Goal: Task Accomplishment & Management: Complete application form

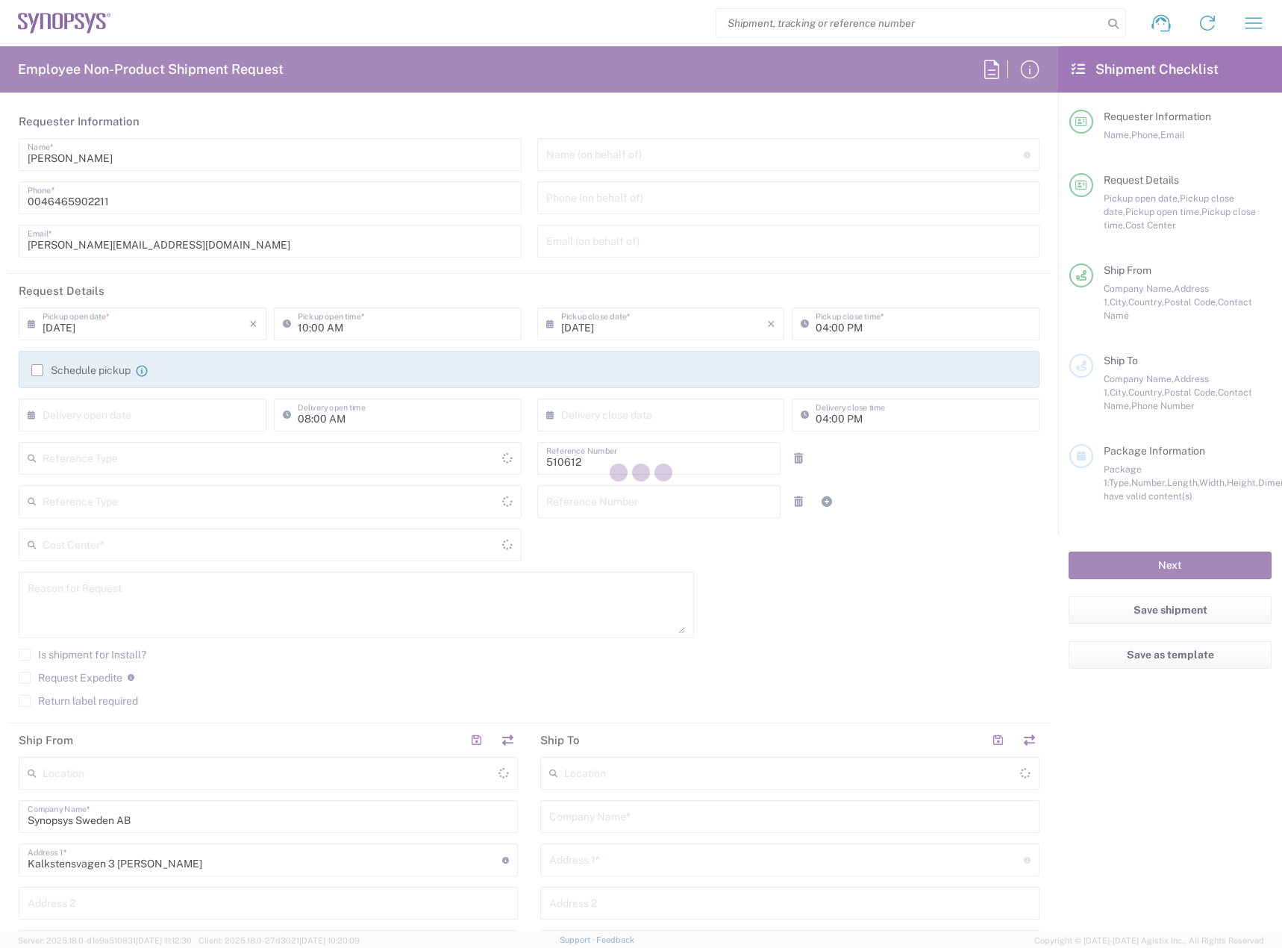
type input "Department"
type input "Delivered at Place"
type input "Sweden"
type input "SE80, SDG, HAPS, HW 510612"
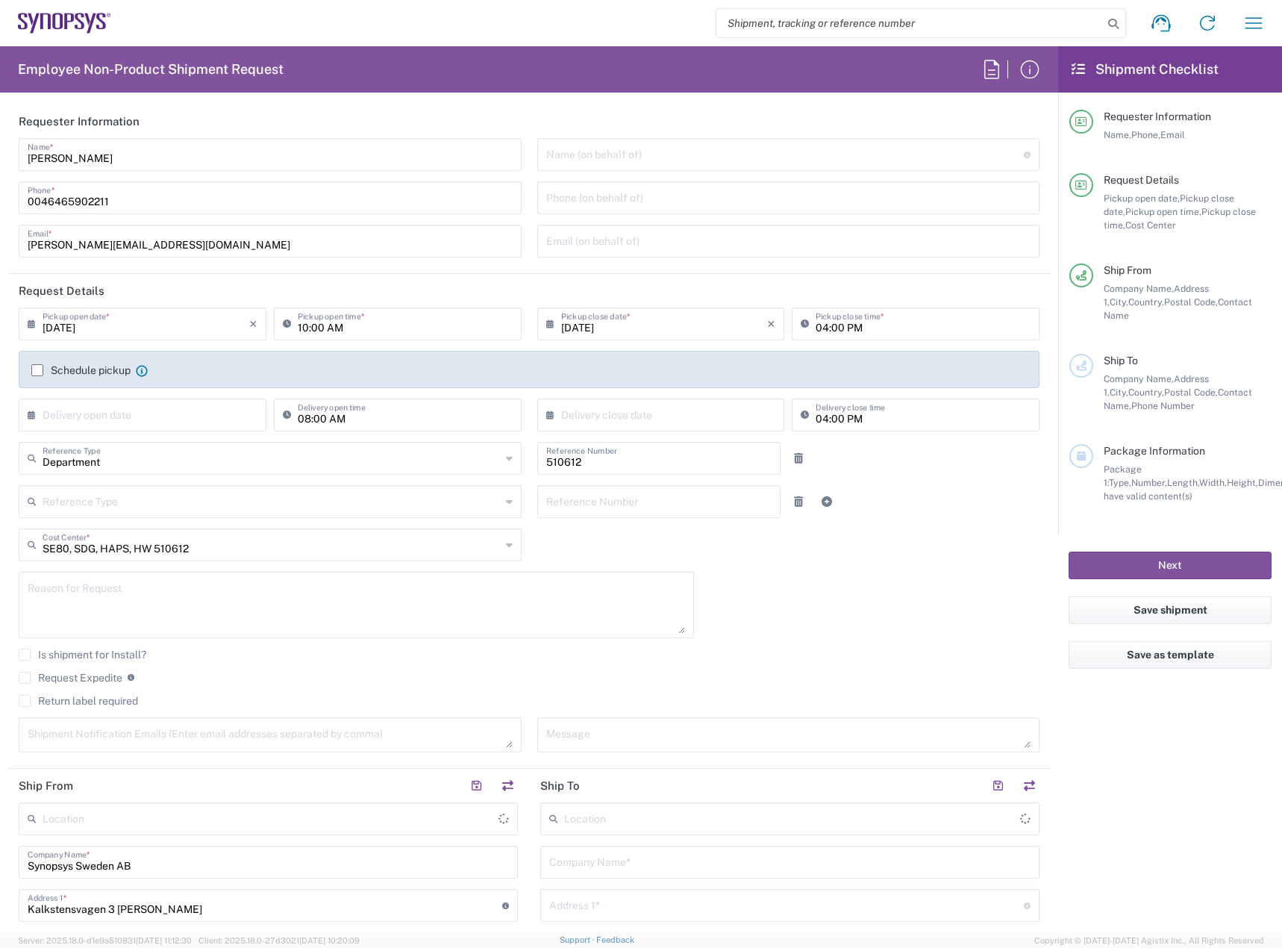
type input "Sweden"
type input "Lund SE80"
click at [299, 328] on input "10:00 AM" at bounding box center [405, 323] width 215 height 26
type input "11:00 AM"
click at [816, 326] on input "04:00 PM" at bounding box center [923, 323] width 215 height 26
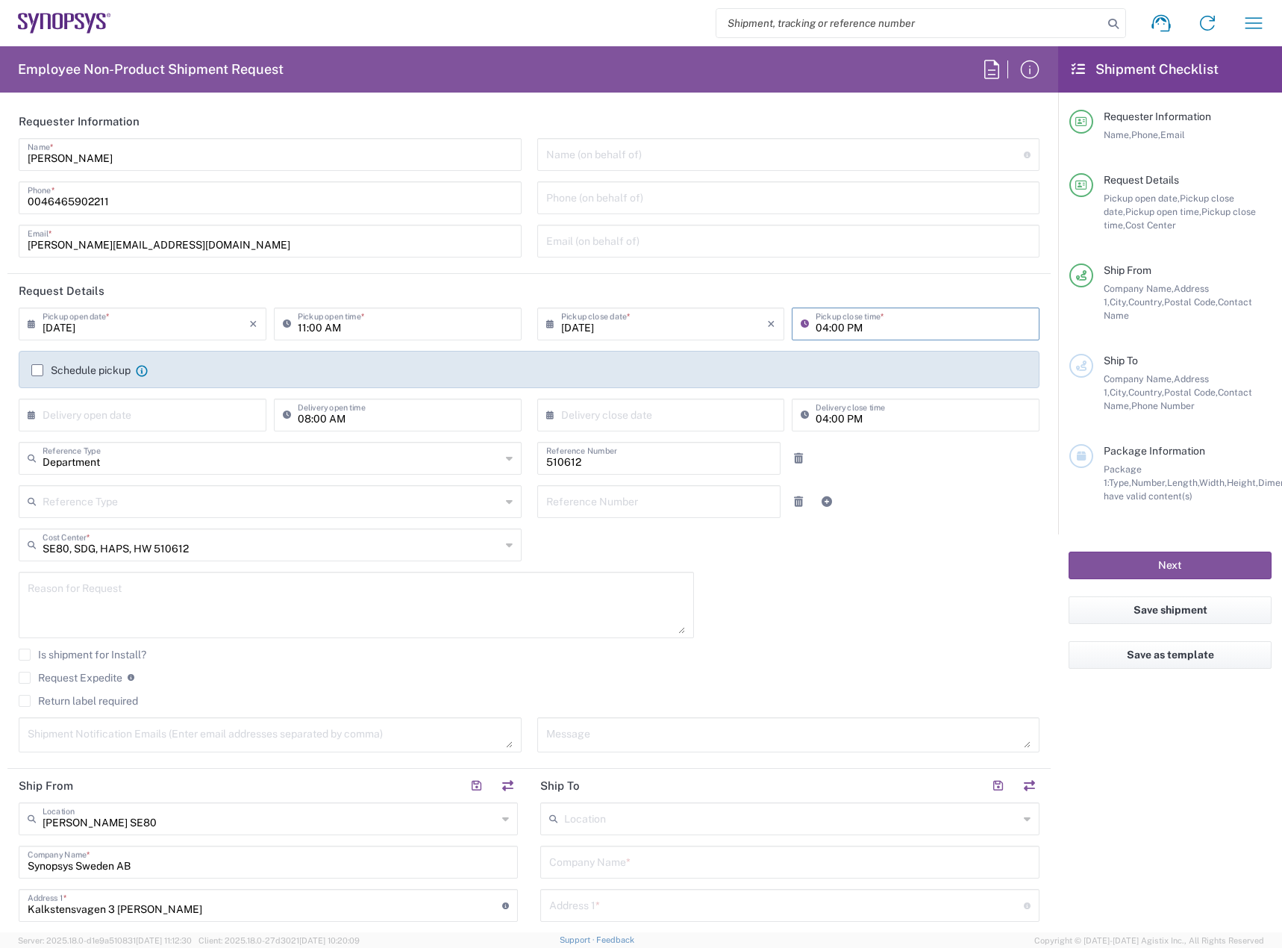
click at [87, 367] on label "Schedule pickup" at bounding box center [80, 370] width 99 height 12
click at [37, 370] on input "Schedule pickup" at bounding box center [37, 370] width 0 height 0
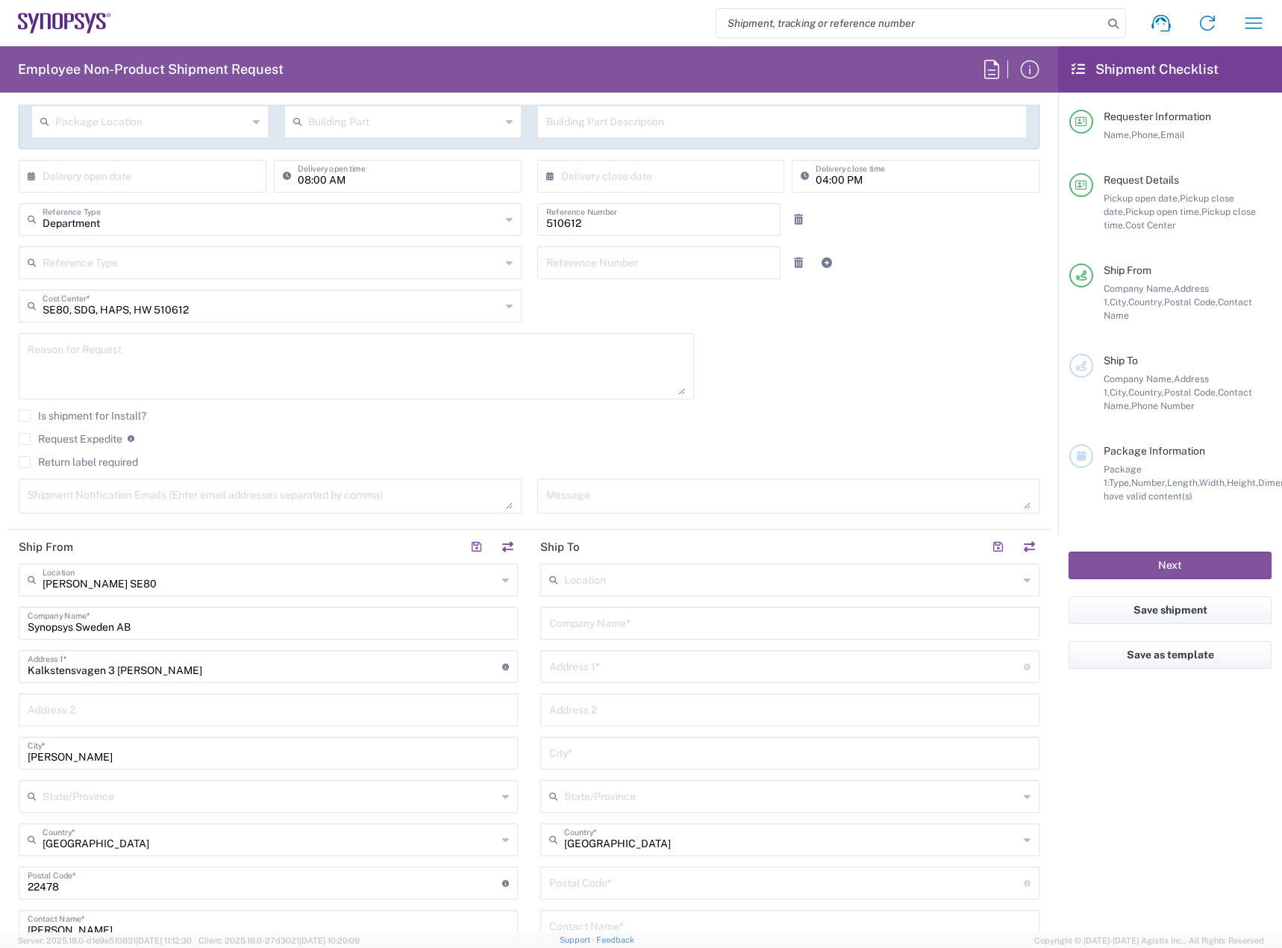
scroll to position [373, 0]
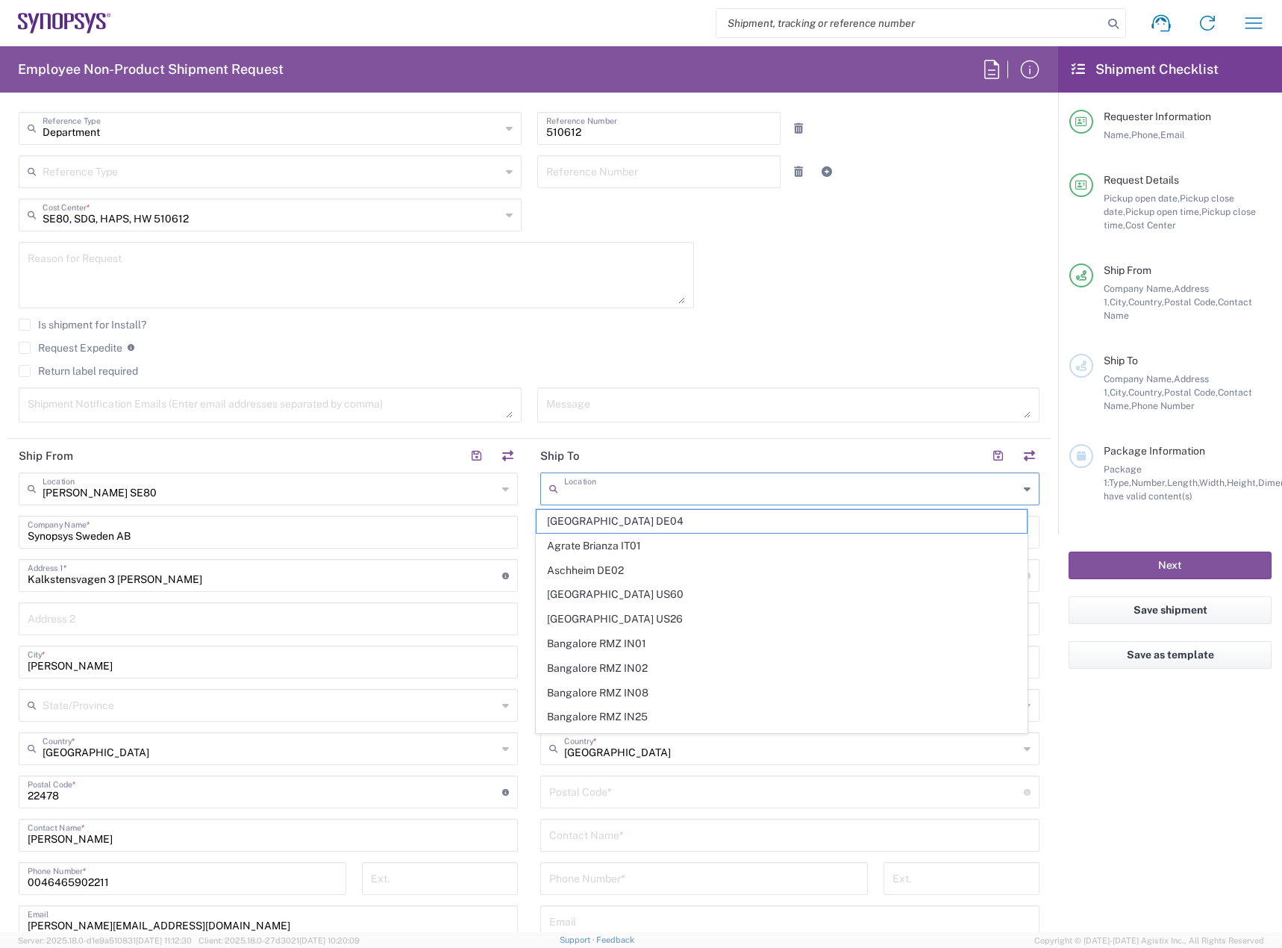
click at [683, 494] on input "text" at bounding box center [791, 488] width 454 height 26
click at [658, 513] on span "Gdansk PL01" at bounding box center [782, 521] width 491 height 23
type input "Gdansk PL01"
type input "Synopsys Poland Sp.Z.o.o"
type input "Arkonska Business Park Ul"
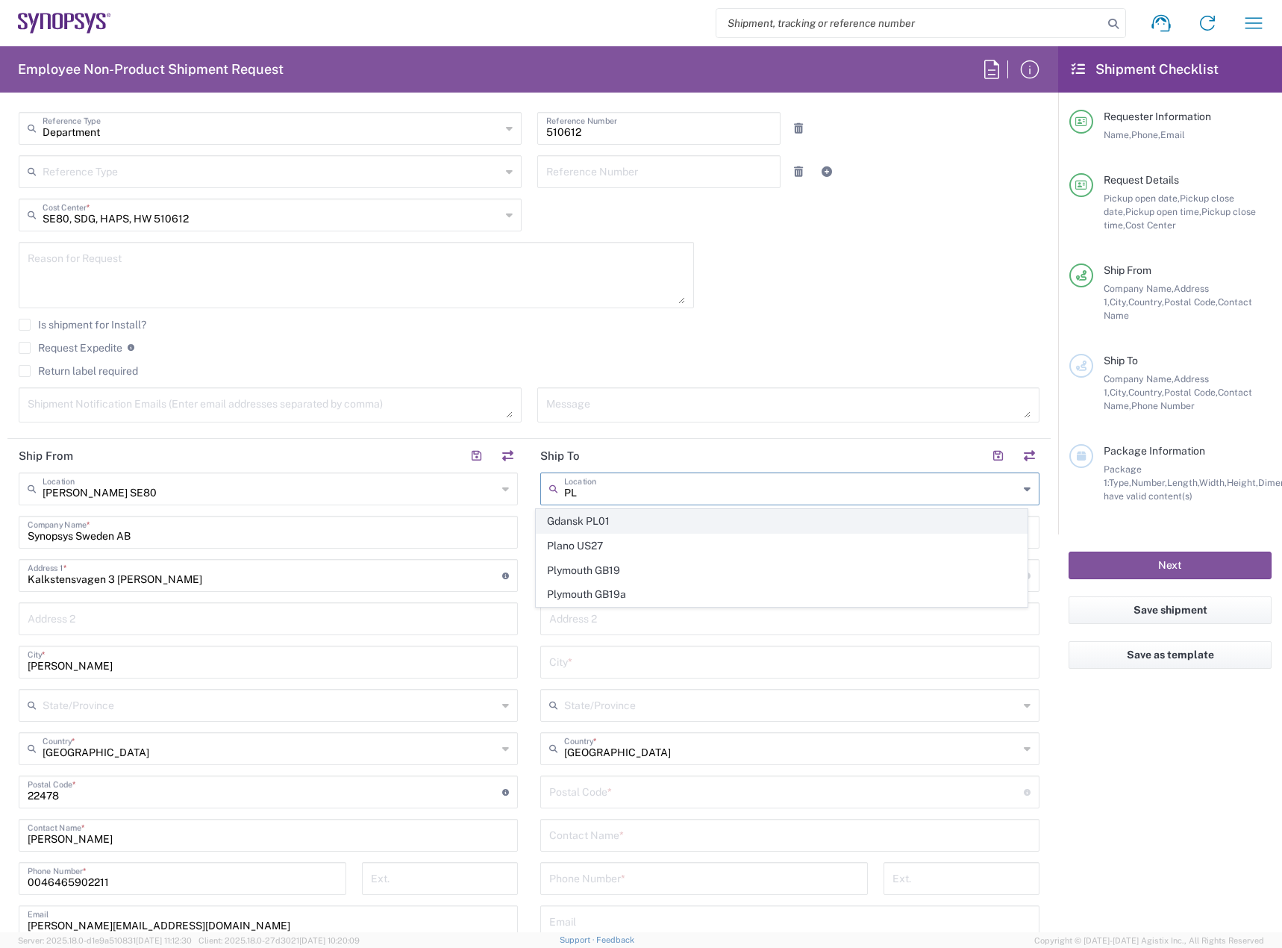
type input "Arkonska 6/A4"
type input "Gdansk"
type input "Poland"
type input "80-387"
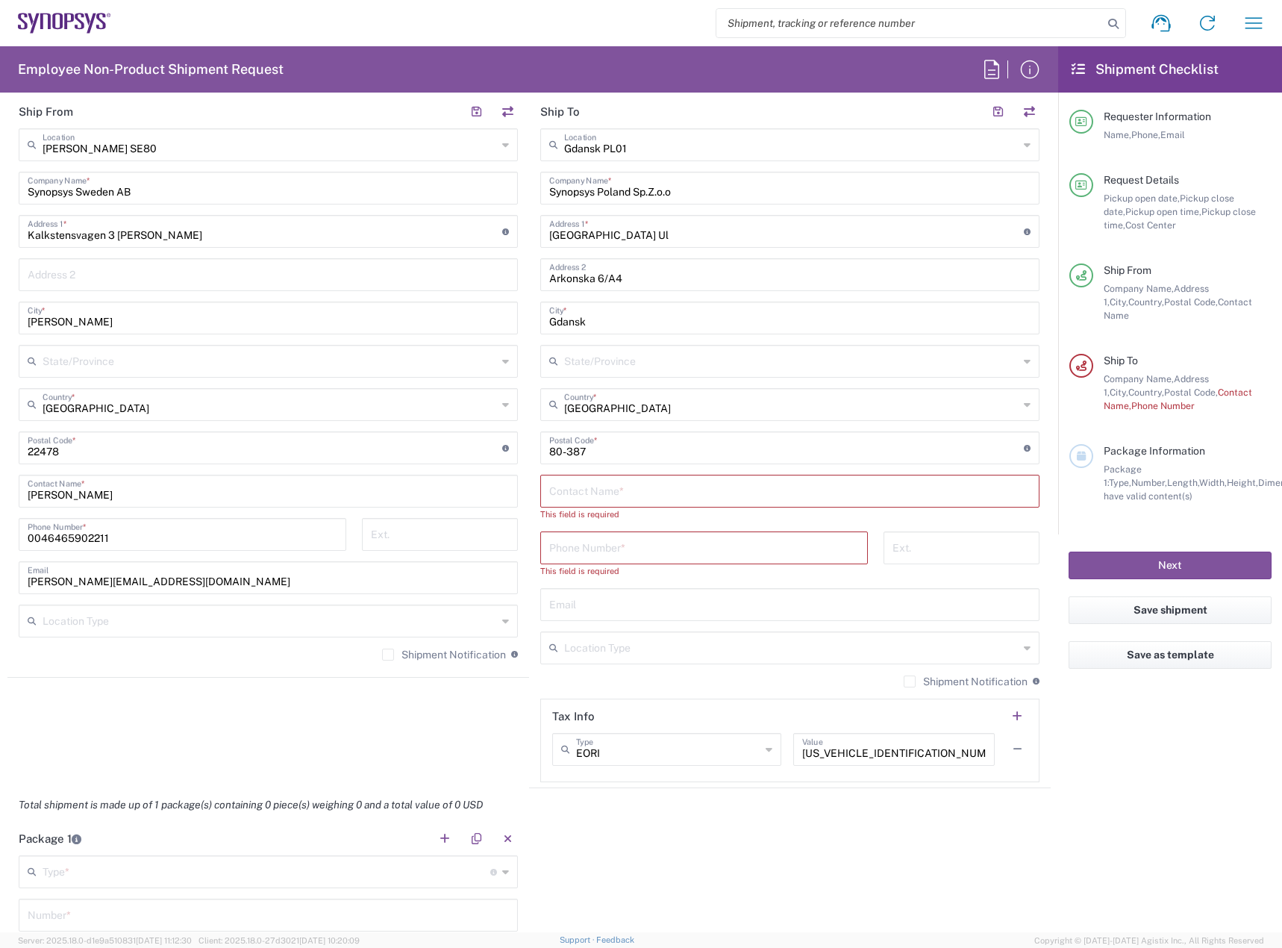
scroll to position [746, 0]
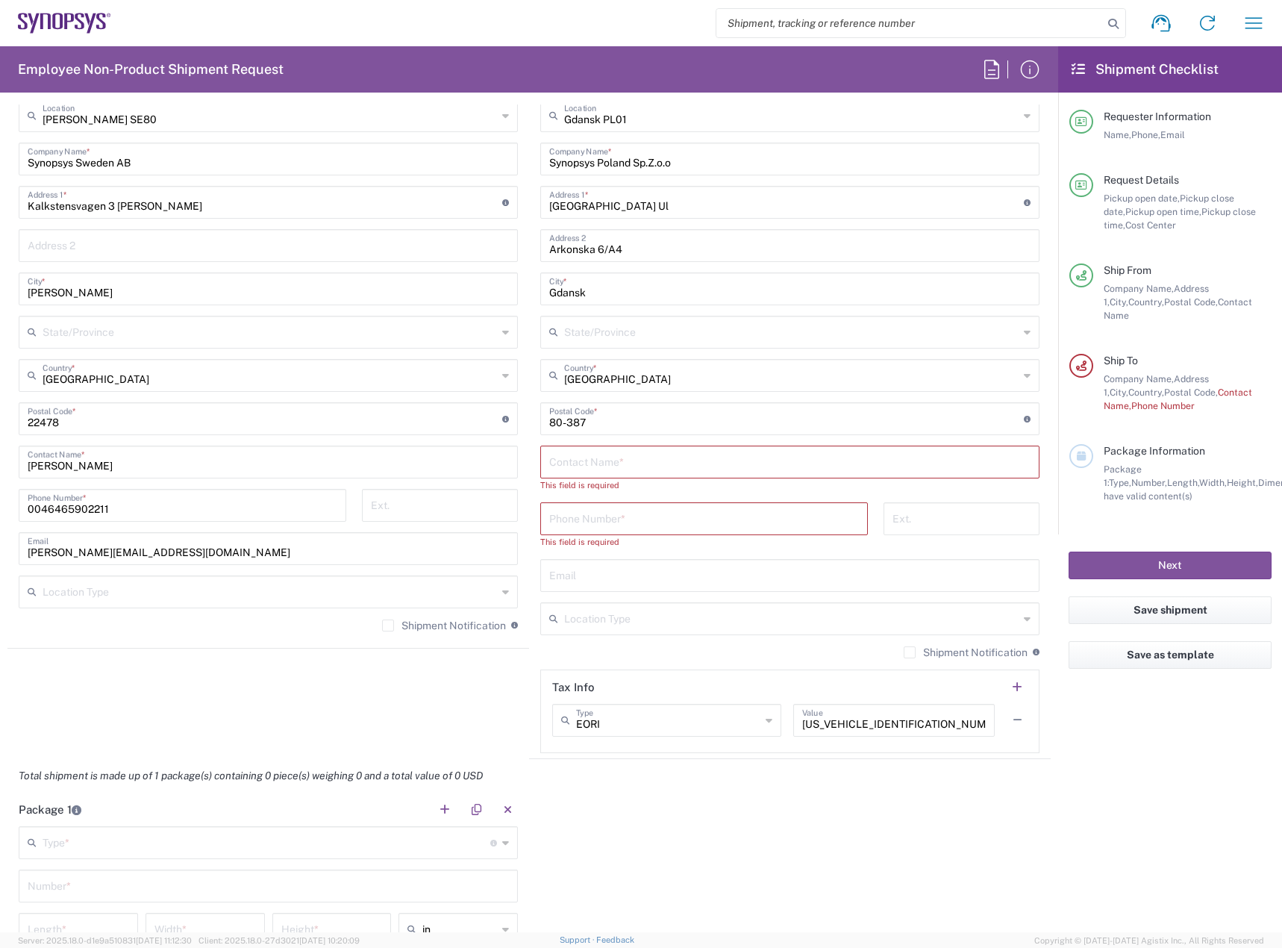
click at [709, 460] on input "text" at bounding box center [789, 461] width 481 height 26
click at [758, 472] on input "text" at bounding box center [789, 461] width 481 height 26
paste input "Bartek Szefka"
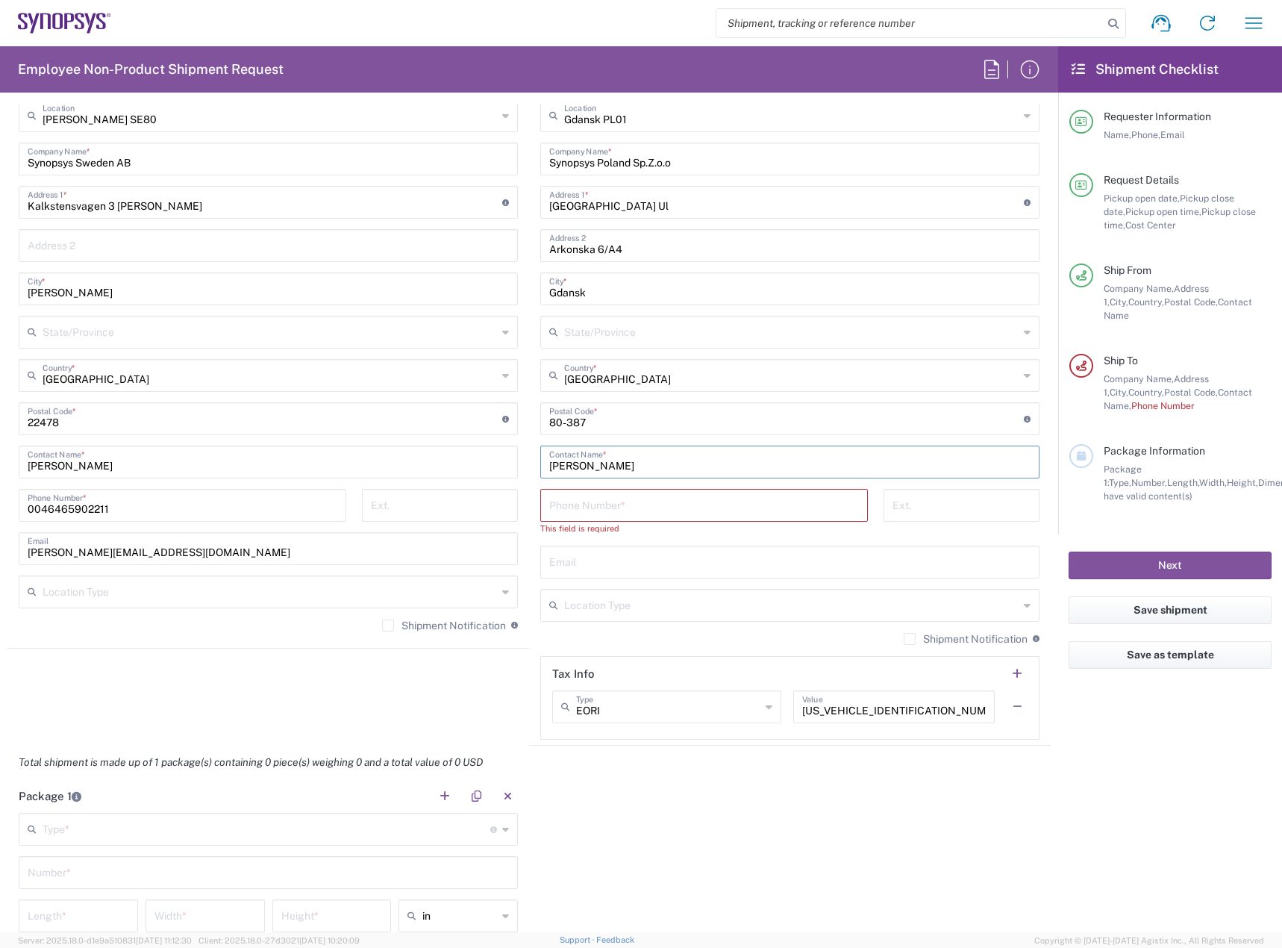
type input "Bartek Szefka"
click at [622, 500] on input "tel" at bounding box center [704, 504] width 310 height 26
click at [564, 560] on input "text" at bounding box center [789, 561] width 481 height 26
paste input "bartek@synopsys.com"
type input "bartek@synopsys.com"
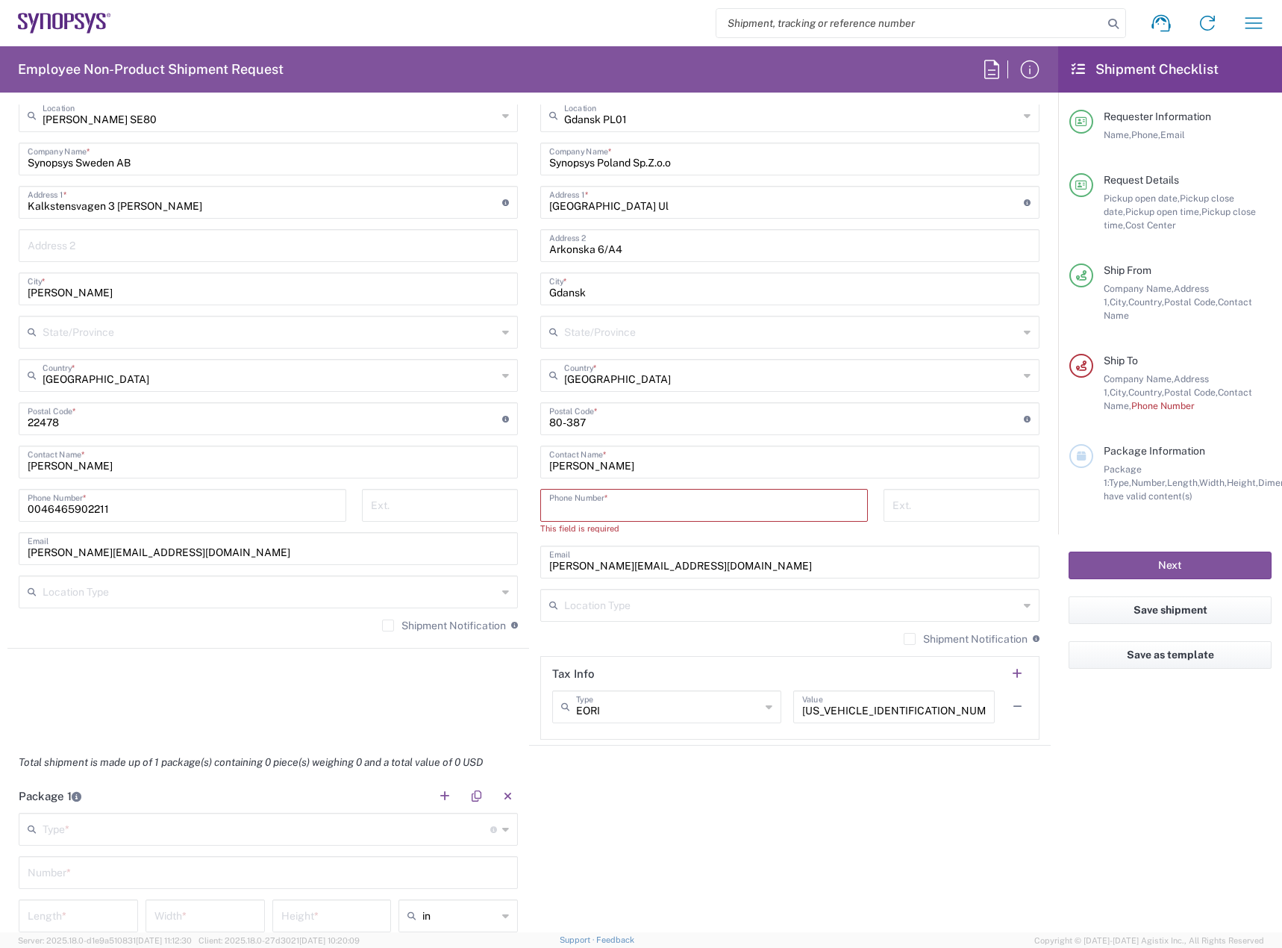
click at [795, 513] on input "tel" at bounding box center [704, 504] width 310 height 26
paste input "48-58-881-01-50"
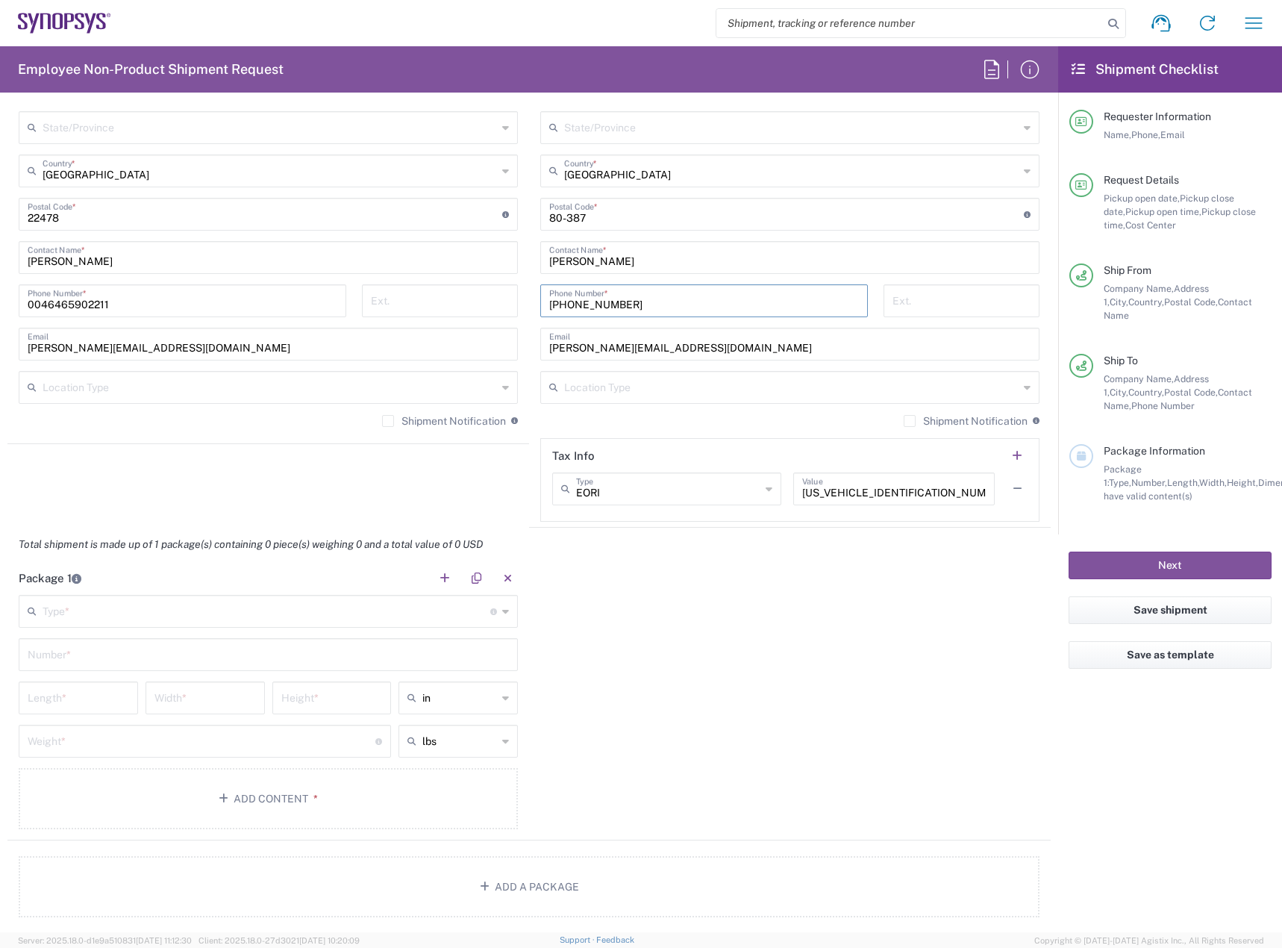
scroll to position [970, 0]
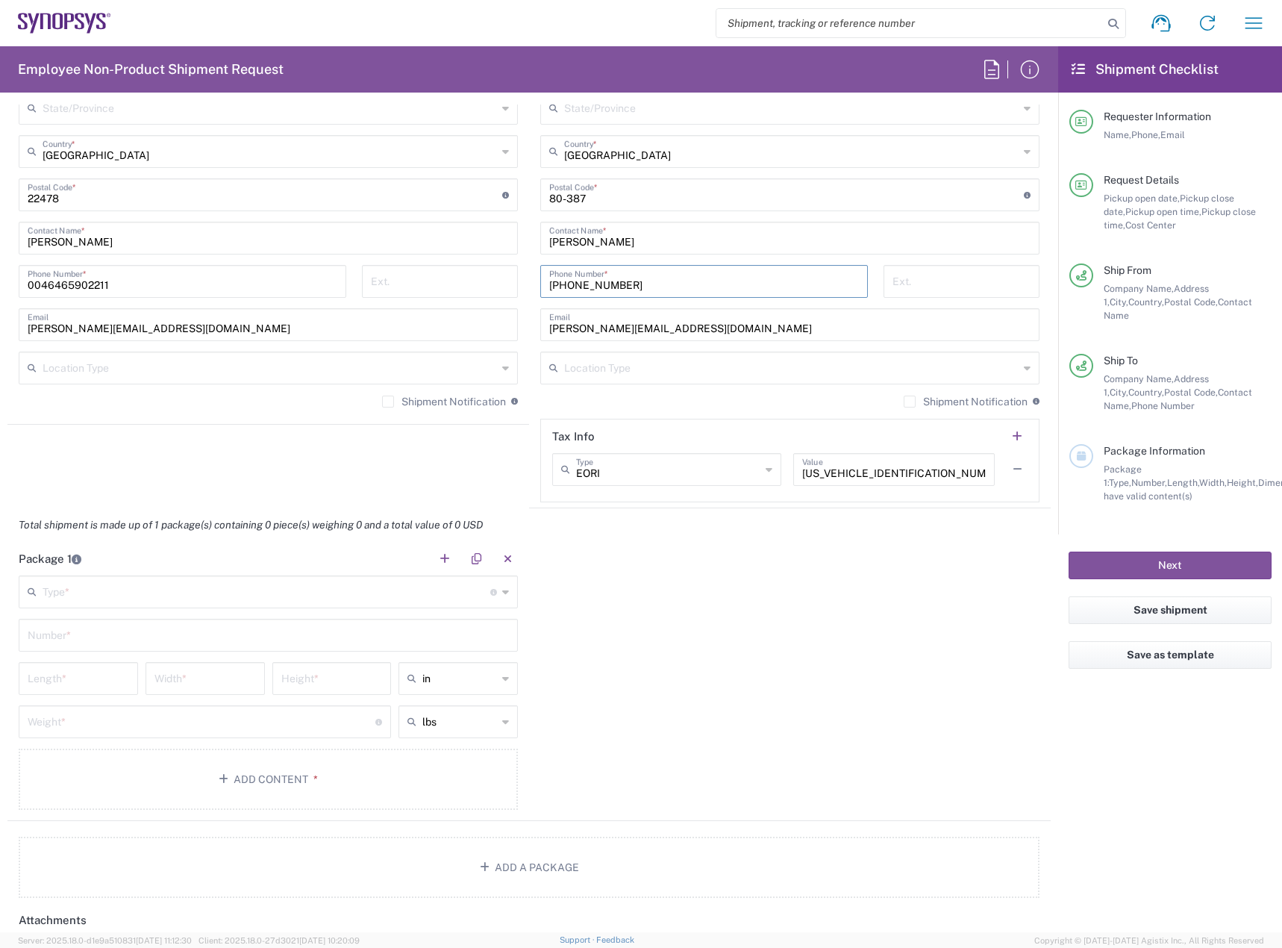
click at [549, 285] on input "48-58-881-01-50" at bounding box center [704, 280] width 310 height 26
type input "+48-58-881-01-50"
click at [388, 600] on input "text" at bounding box center [267, 591] width 448 height 26
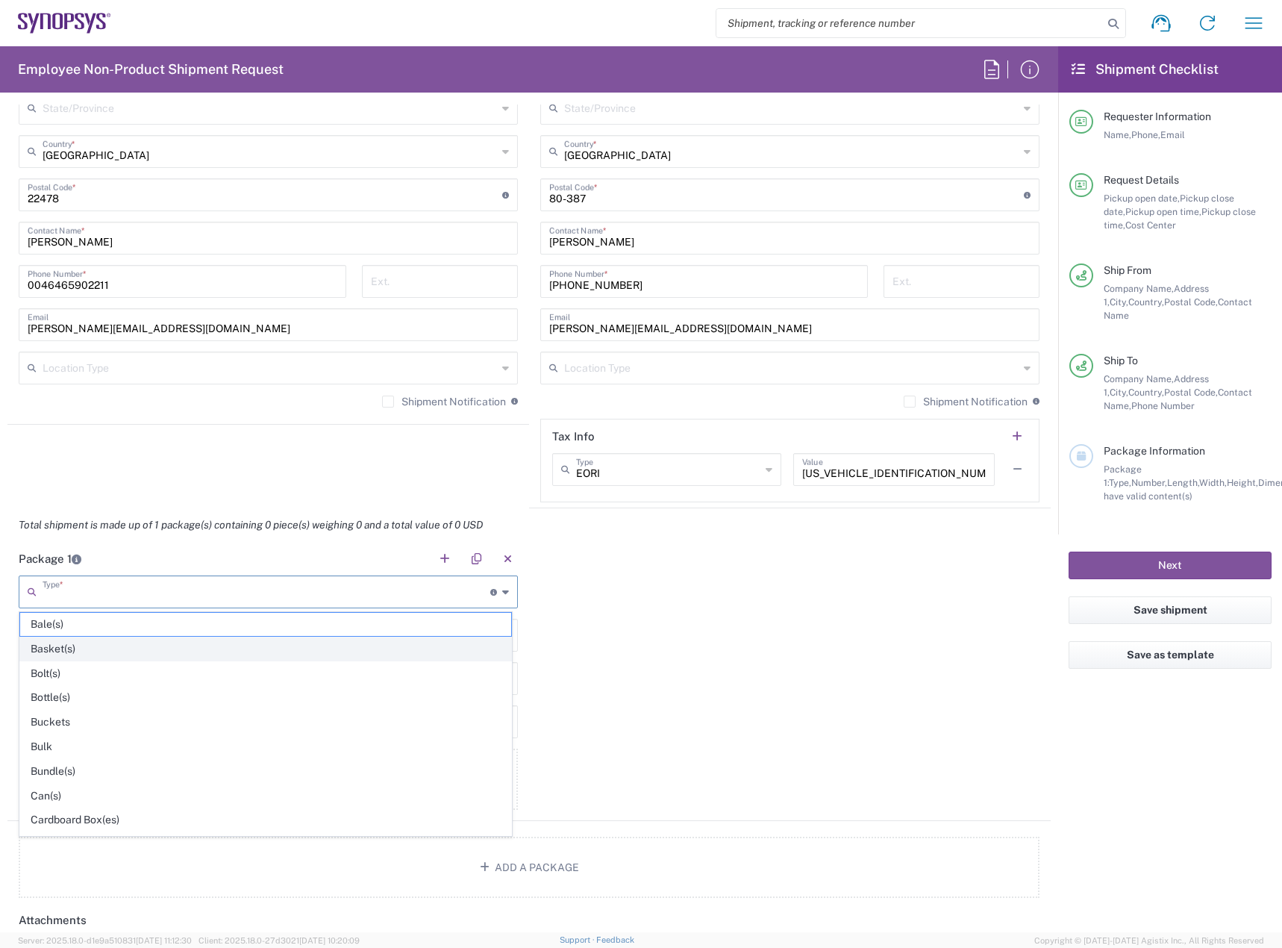
scroll to position [706, 0]
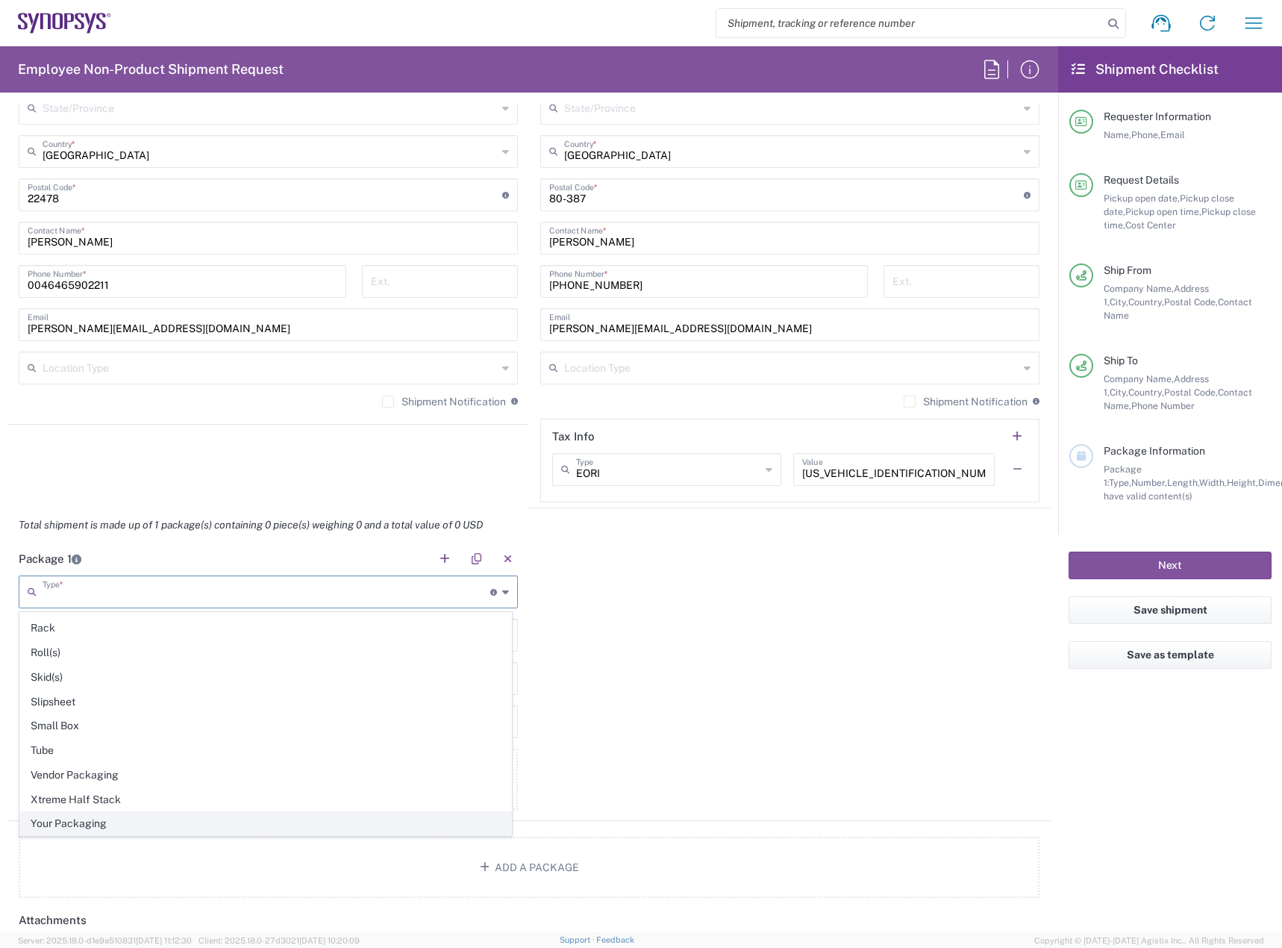
click at [227, 829] on span "Your Packaging" at bounding box center [265, 823] width 491 height 23
type input "Your Packaging"
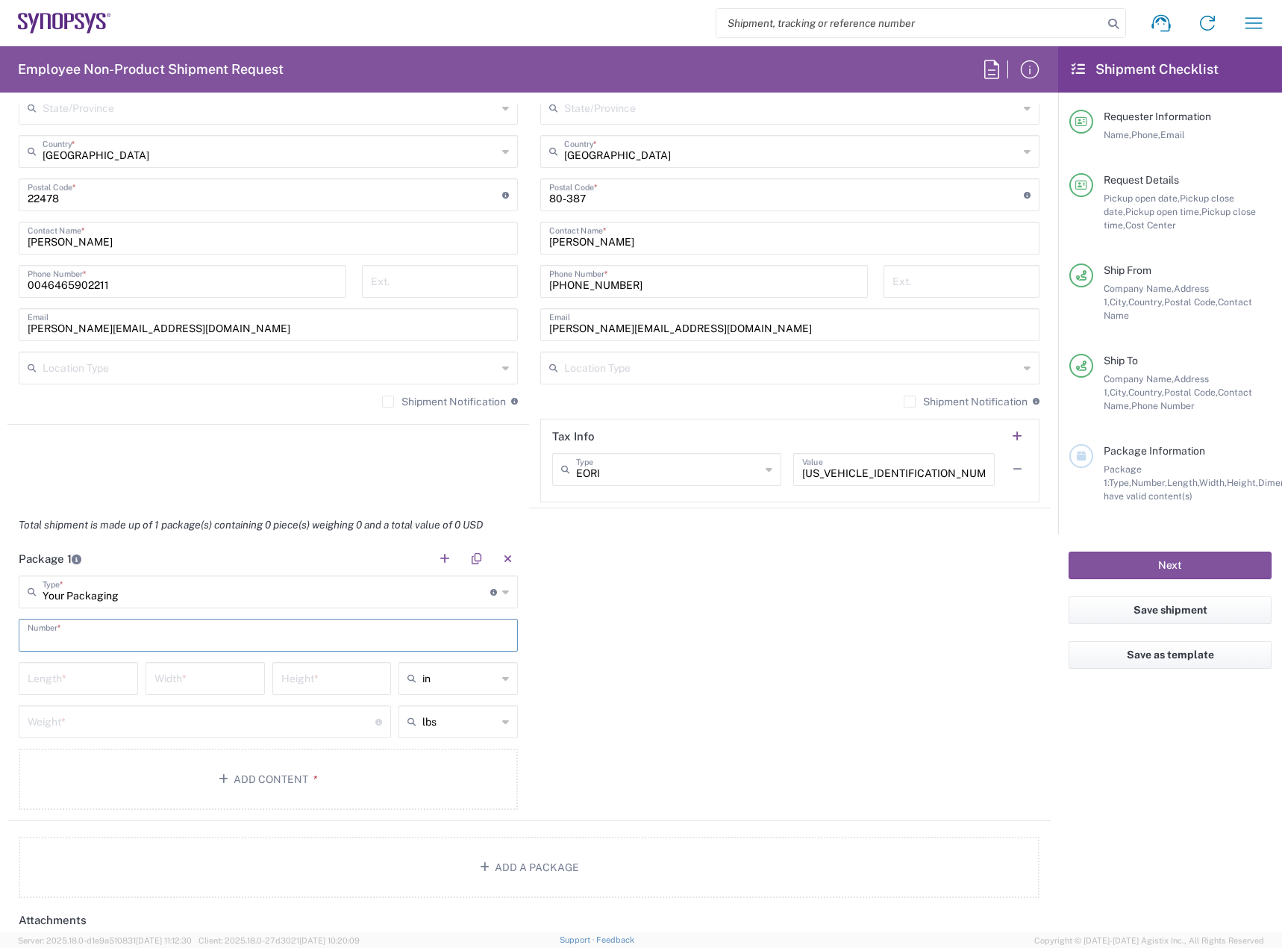
click at [341, 640] on input "text" at bounding box center [268, 634] width 481 height 26
type input "1"
click at [465, 678] on input "text" at bounding box center [459, 678] width 75 height 24
click at [437, 730] on span "cm" at bounding box center [453, 735] width 115 height 23
type input "cm"
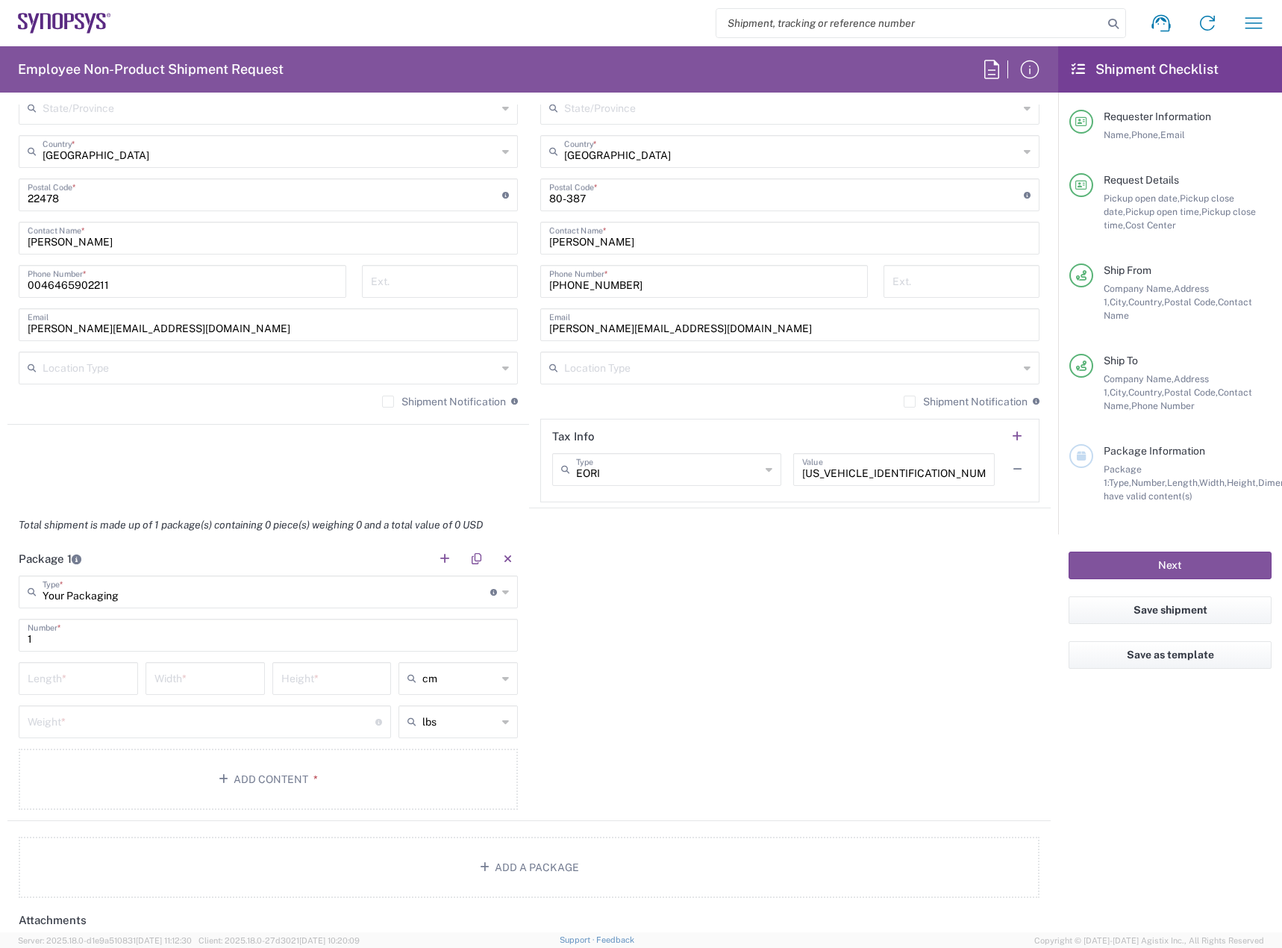
click at [451, 707] on div "lbs" at bounding box center [457, 721] width 119 height 33
click at [440, 728] on input "text" at bounding box center [459, 722] width 75 height 24
click at [420, 772] on span "kgs" at bounding box center [453, 778] width 115 height 23
type input "kgs"
drag, startPoint x: 91, startPoint y: 675, endPoint x: 107, endPoint y: 661, distance: 21.7
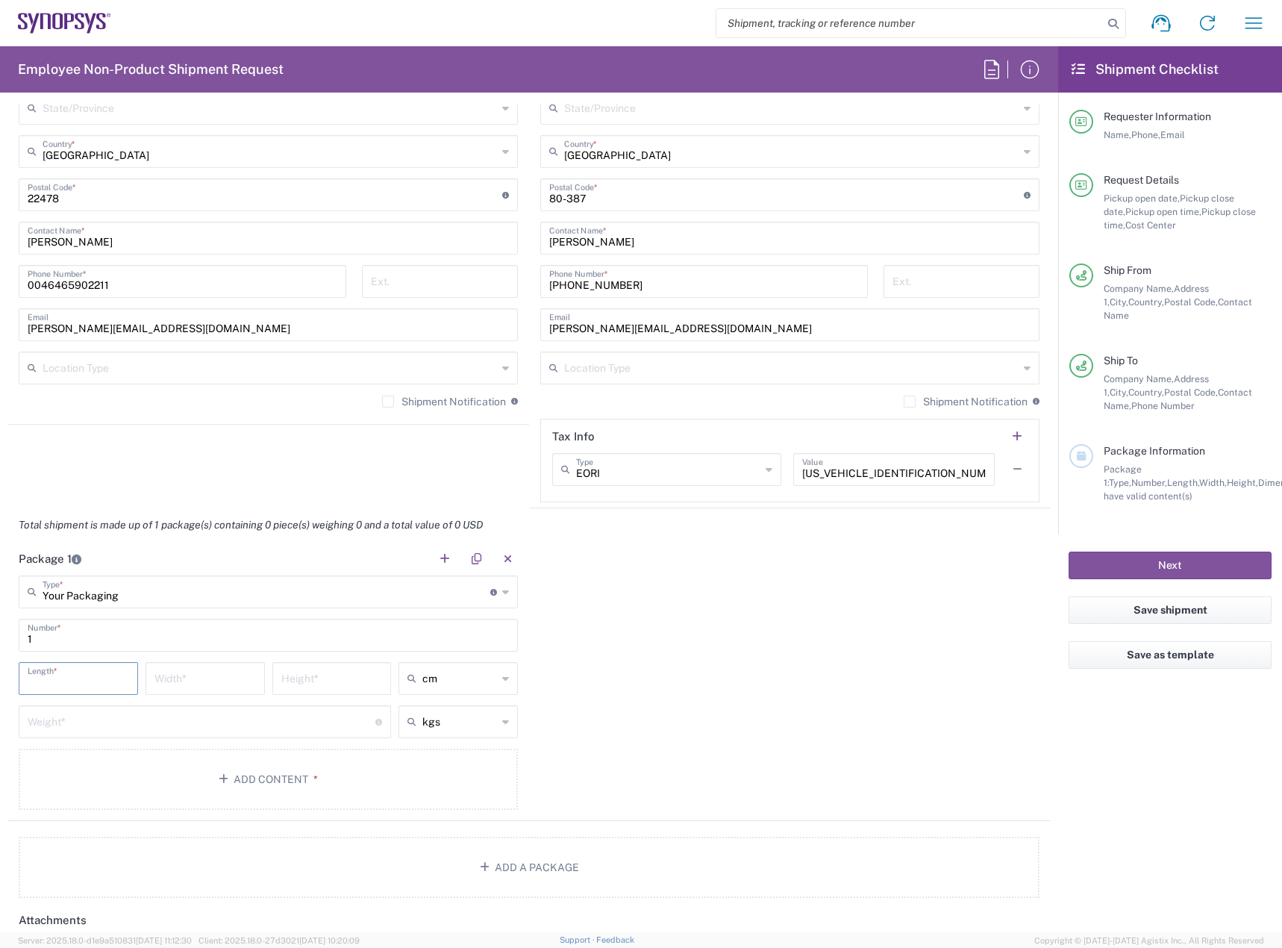
click at [107, 662] on div "Length *" at bounding box center [78, 678] width 119 height 33
type input "15.5"
type input "33"
type input "19.5"
click at [182, 711] on input "number" at bounding box center [202, 720] width 348 height 26
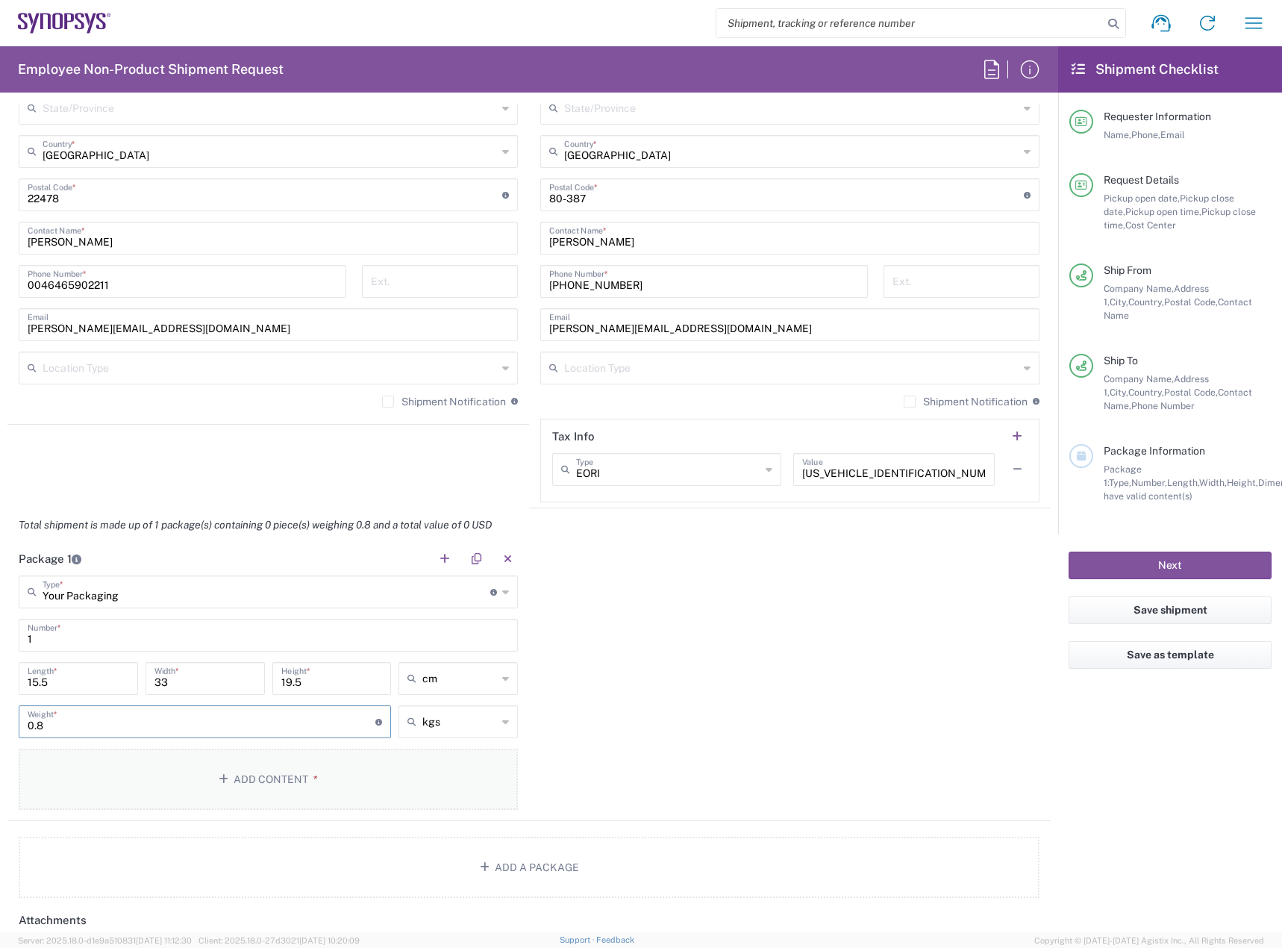
type input "0.8"
click at [342, 783] on button "Add Content *" at bounding box center [268, 778] width 499 height 61
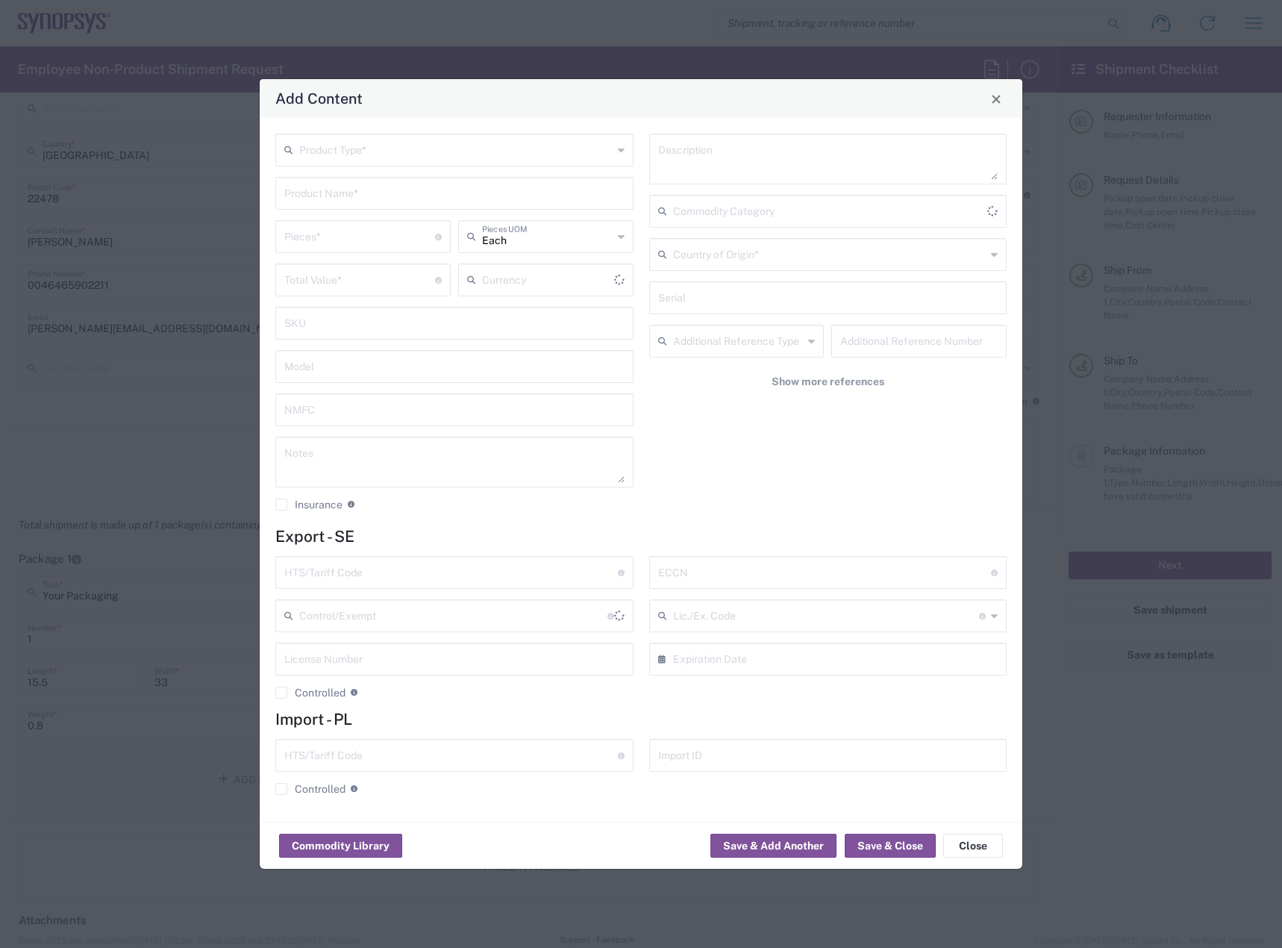
type input "US Dollar"
click at [437, 151] on input "text" at bounding box center [455, 149] width 313 height 26
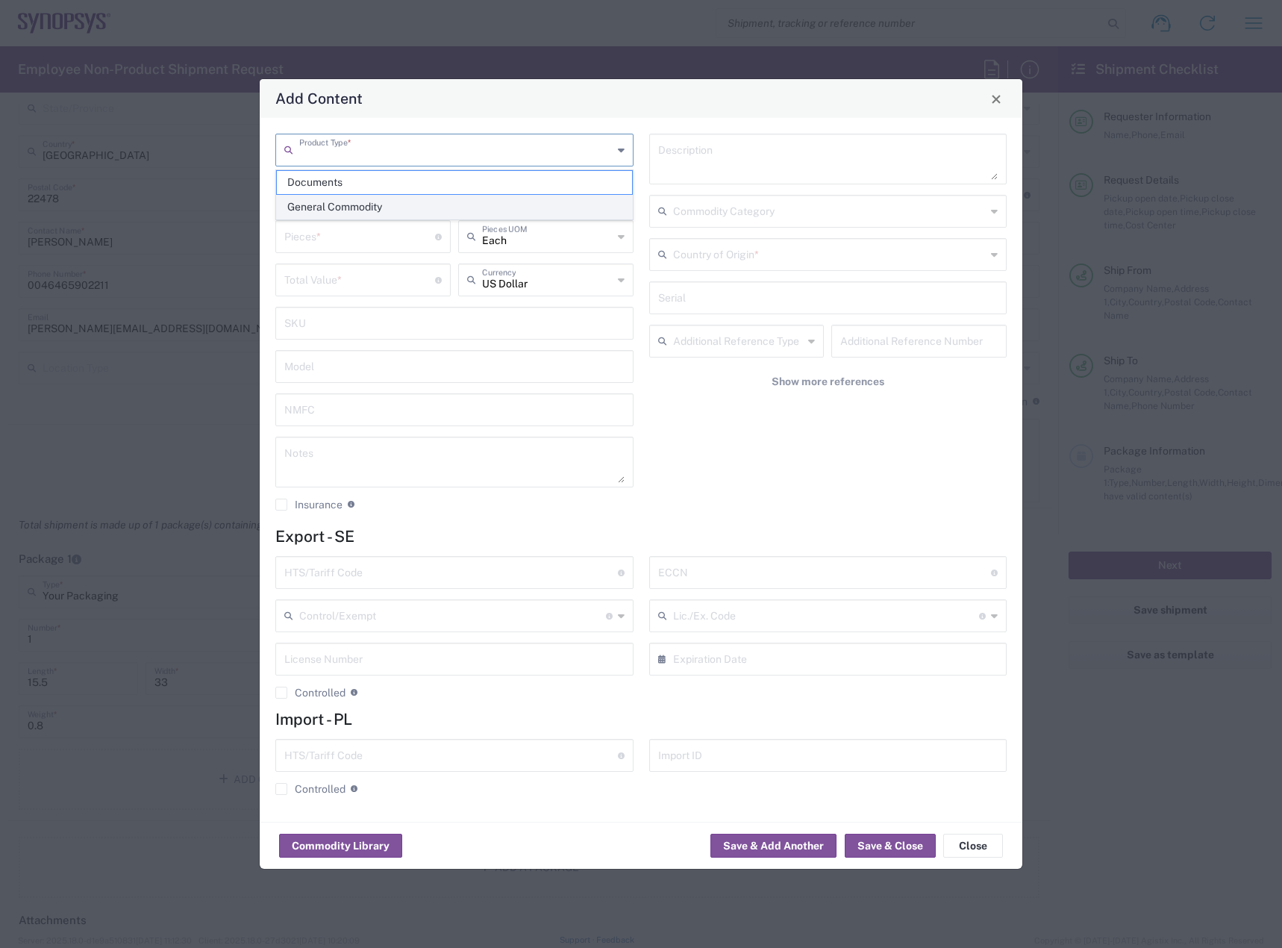
click at [401, 206] on span "General Commodity" at bounding box center [454, 206] width 355 height 23
type input "General Commodity"
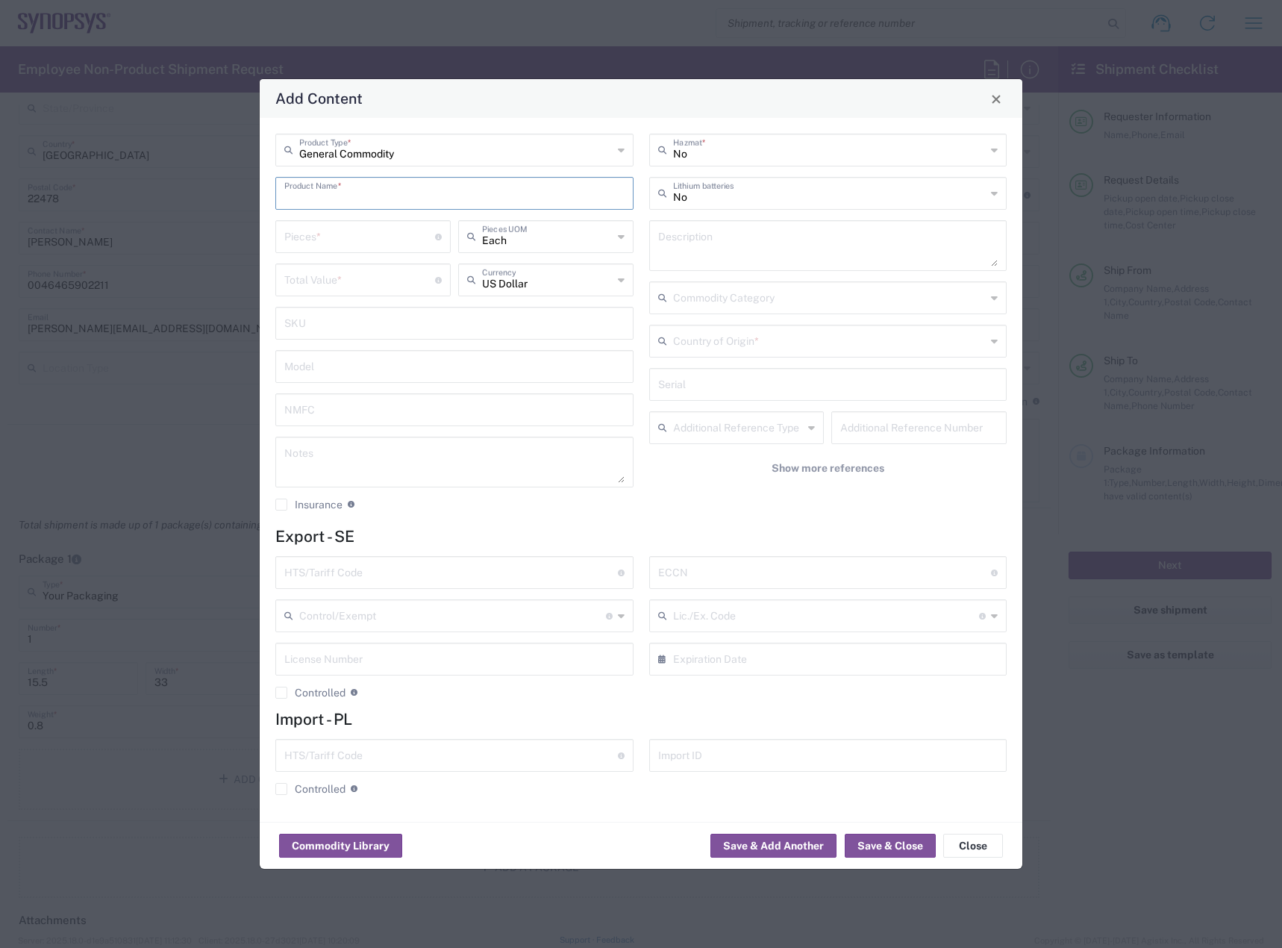
click at [386, 197] on input "text" at bounding box center [454, 192] width 340 height 26
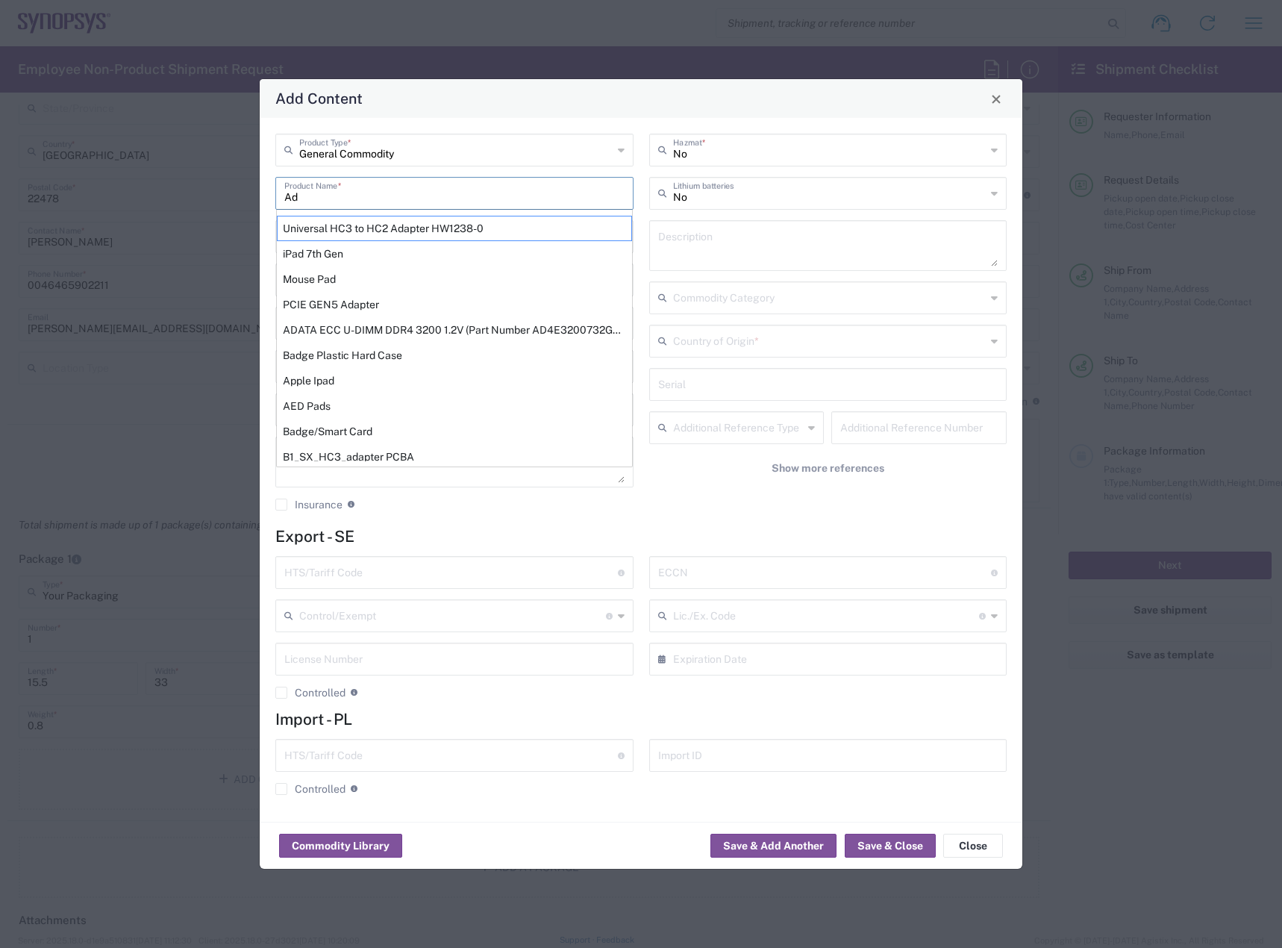
type input "A"
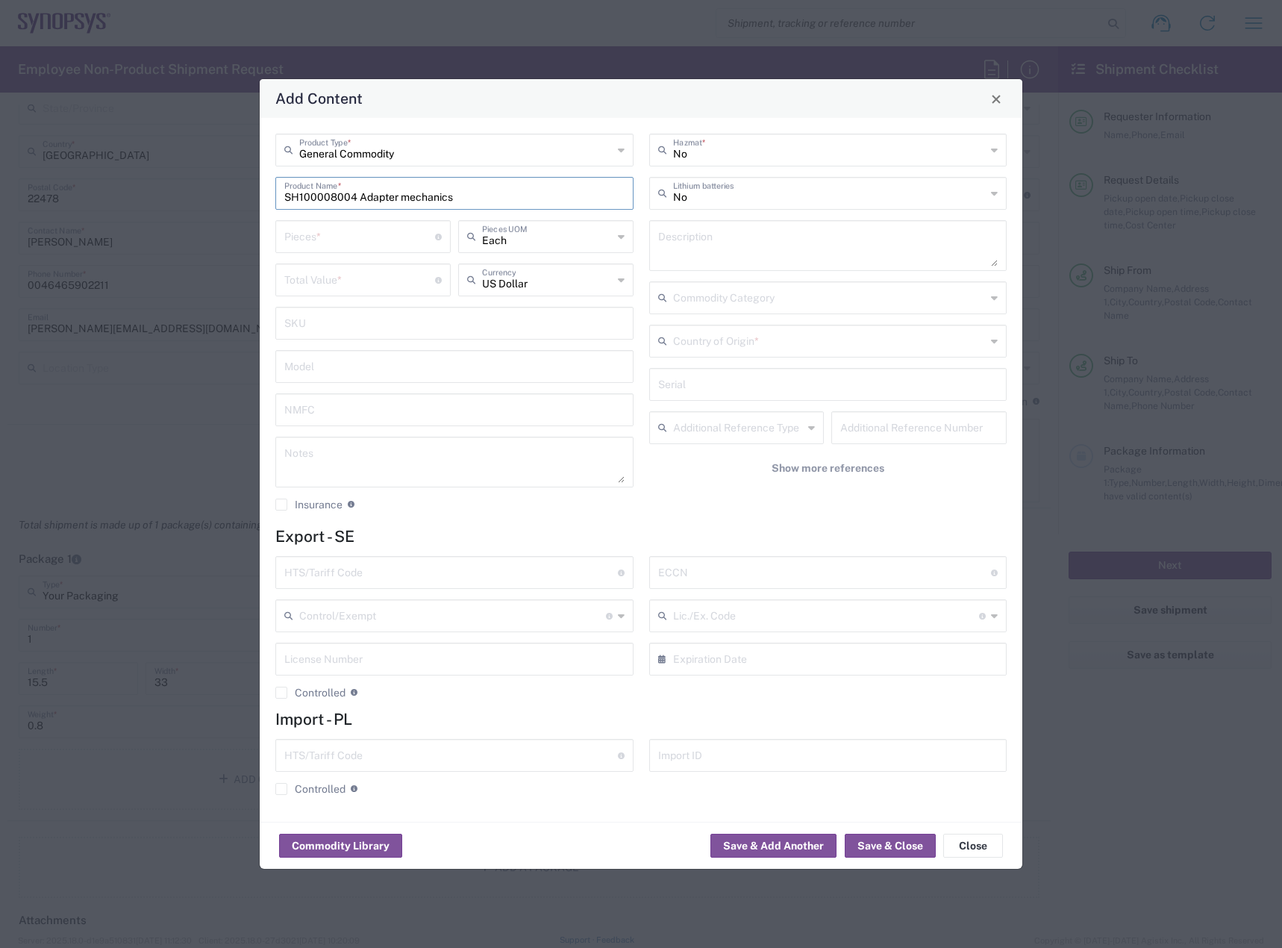
type input "SH100008004 Adapter mechanics"
click at [325, 235] on input "number" at bounding box center [359, 235] width 151 height 26
type input "2"
type input "1"
click at [392, 272] on input "number" at bounding box center [359, 279] width 151 height 26
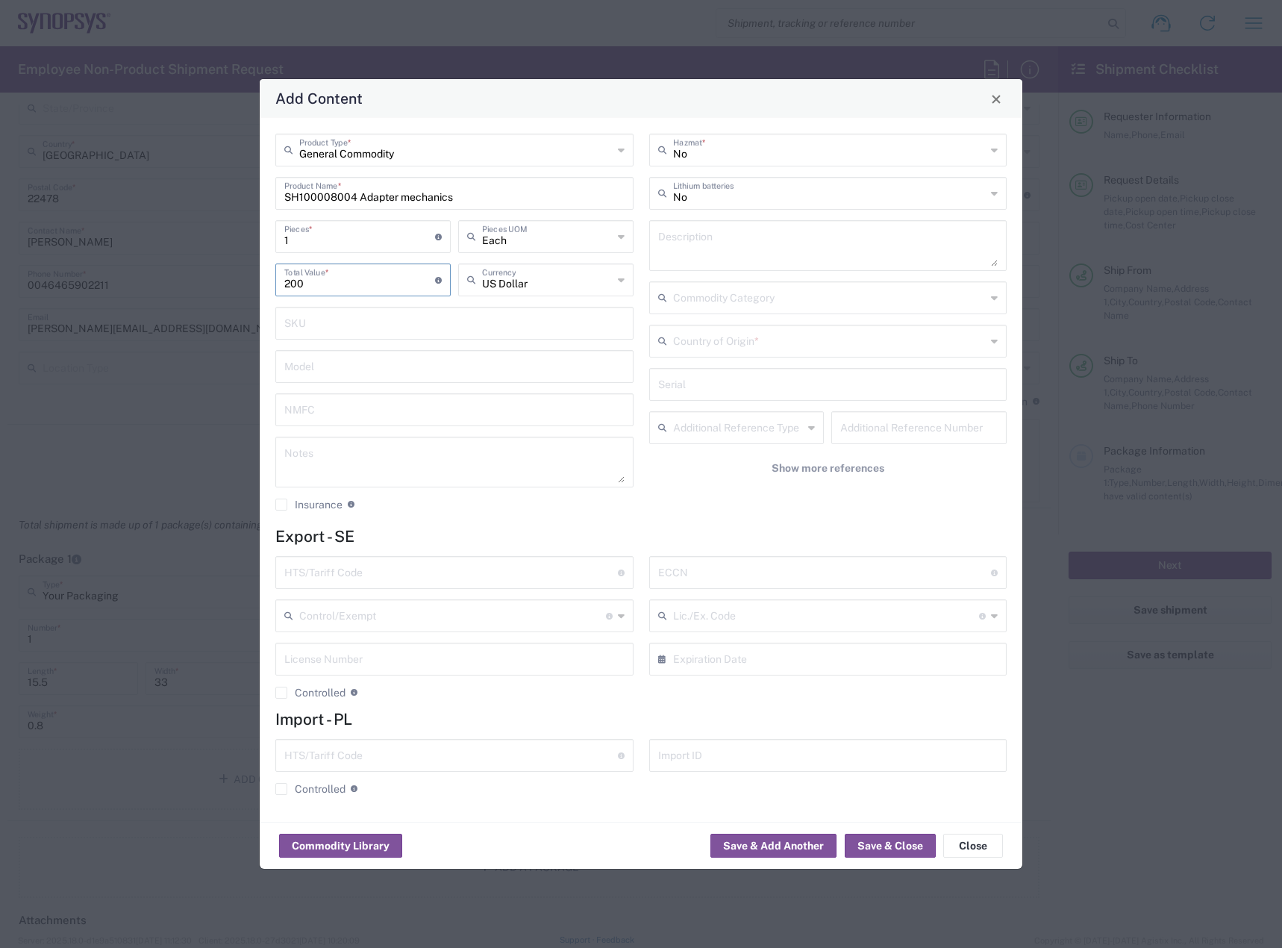
type input "200"
click at [370, 240] on input "1" at bounding box center [359, 235] width 151 height 26
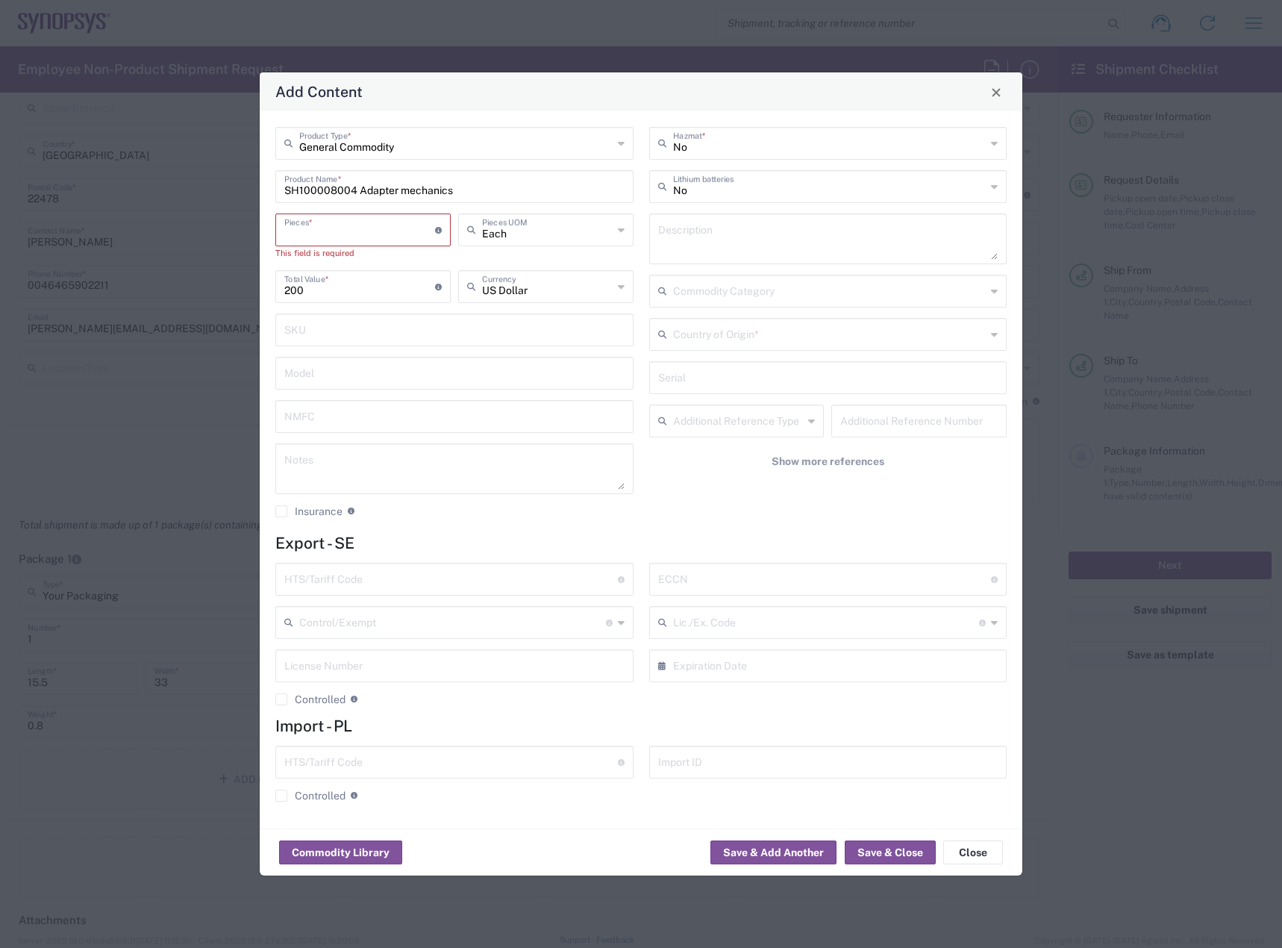
type input "2"
type input "400"
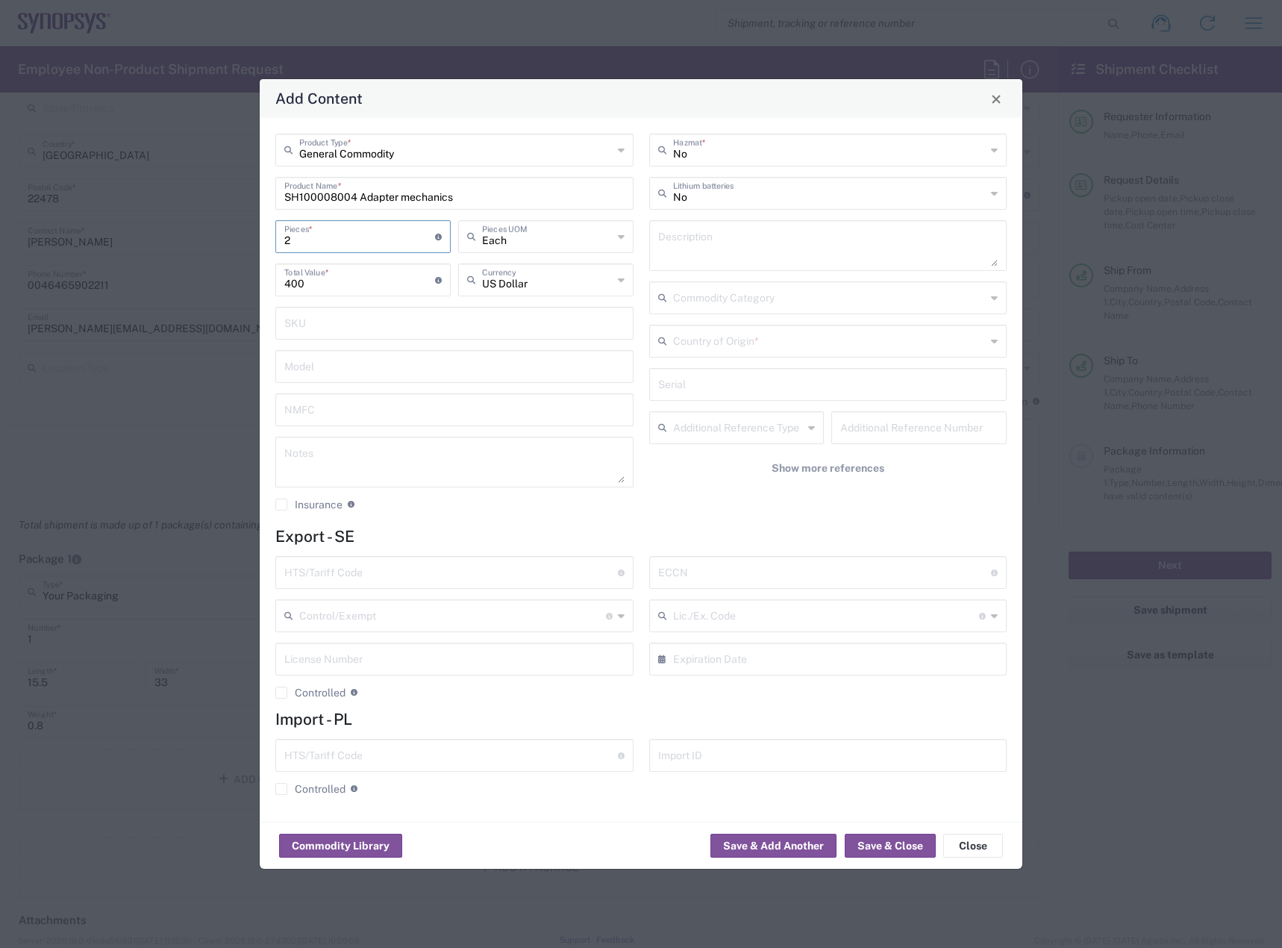
type input "2"
click at [857, 348] on input "text" at bounding box center [829, 340] width 313 height 26
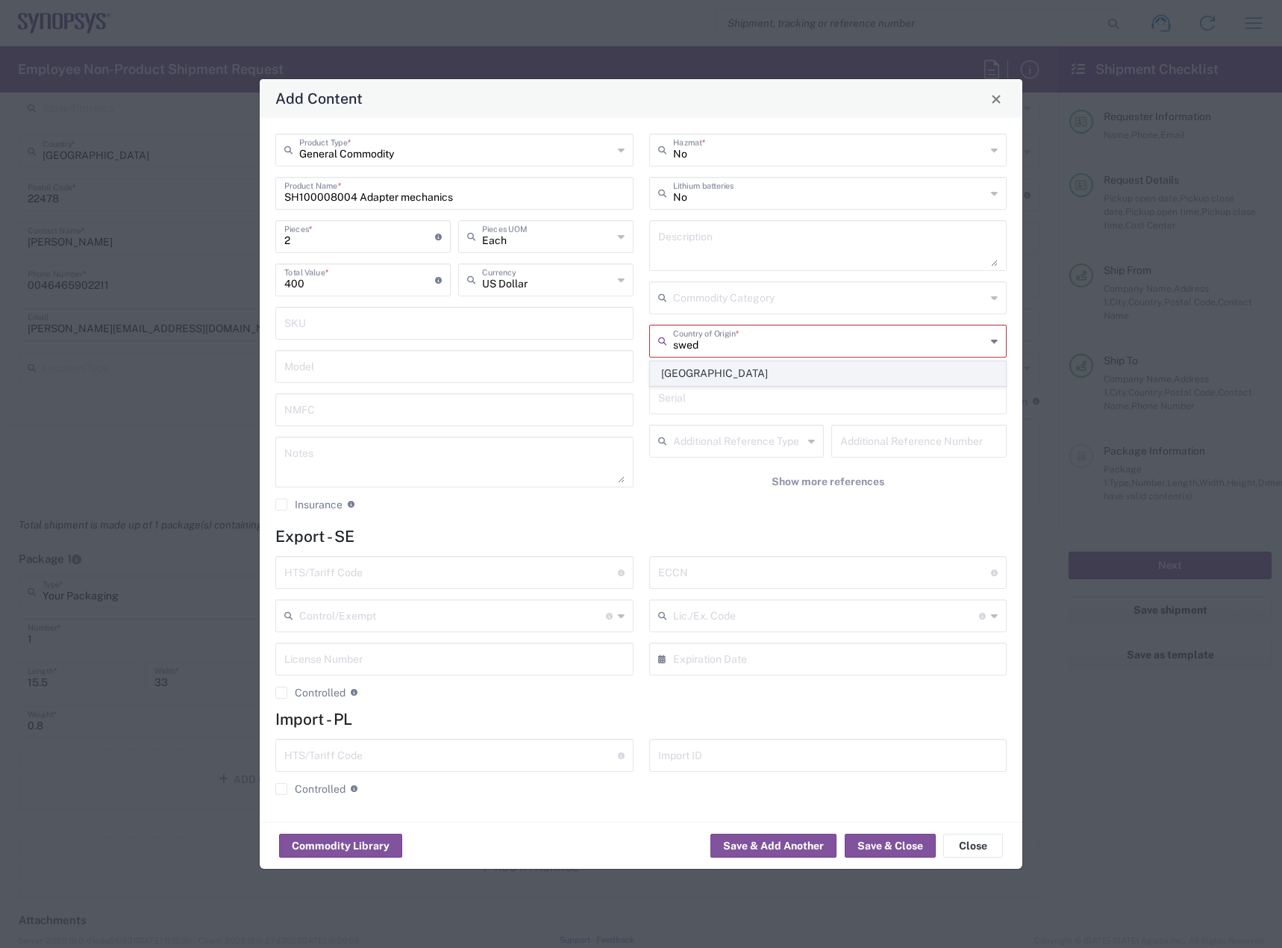
click at [714, 375] on span "Sweden" at bounding box center [828, 373] width 355 height 23
type input "Sweden"
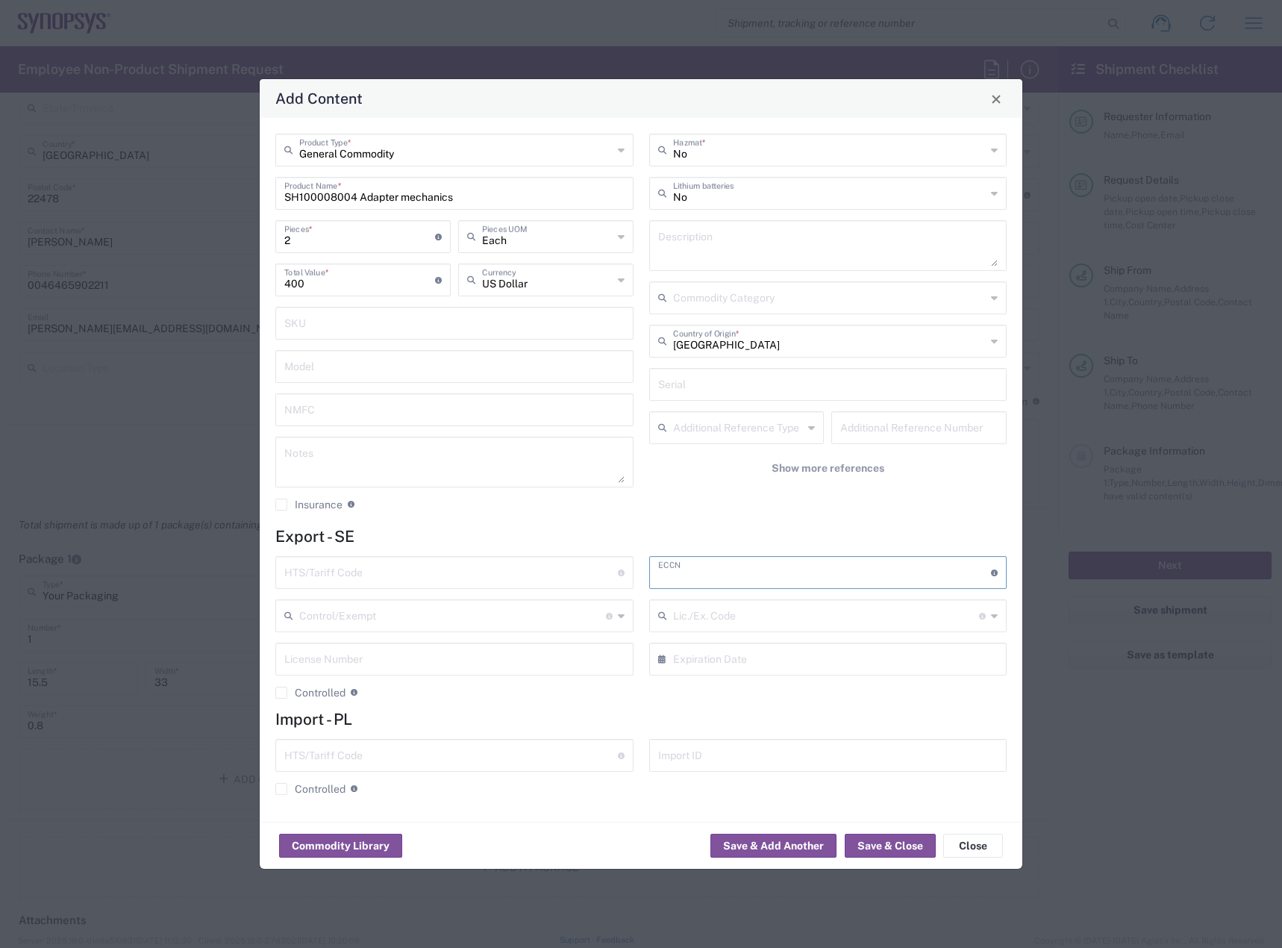
click at [721, 566] on input "text" at bounding box center [825, 571] width 334 height 26
type input "EAR99"
click at [461, 566] on input "text" at bounding box center [451, 571] width 334 height 26
click at [353, 569] on input "text" at bounding box center [451, 571] width 334 height 26
type input "8473.30.80"
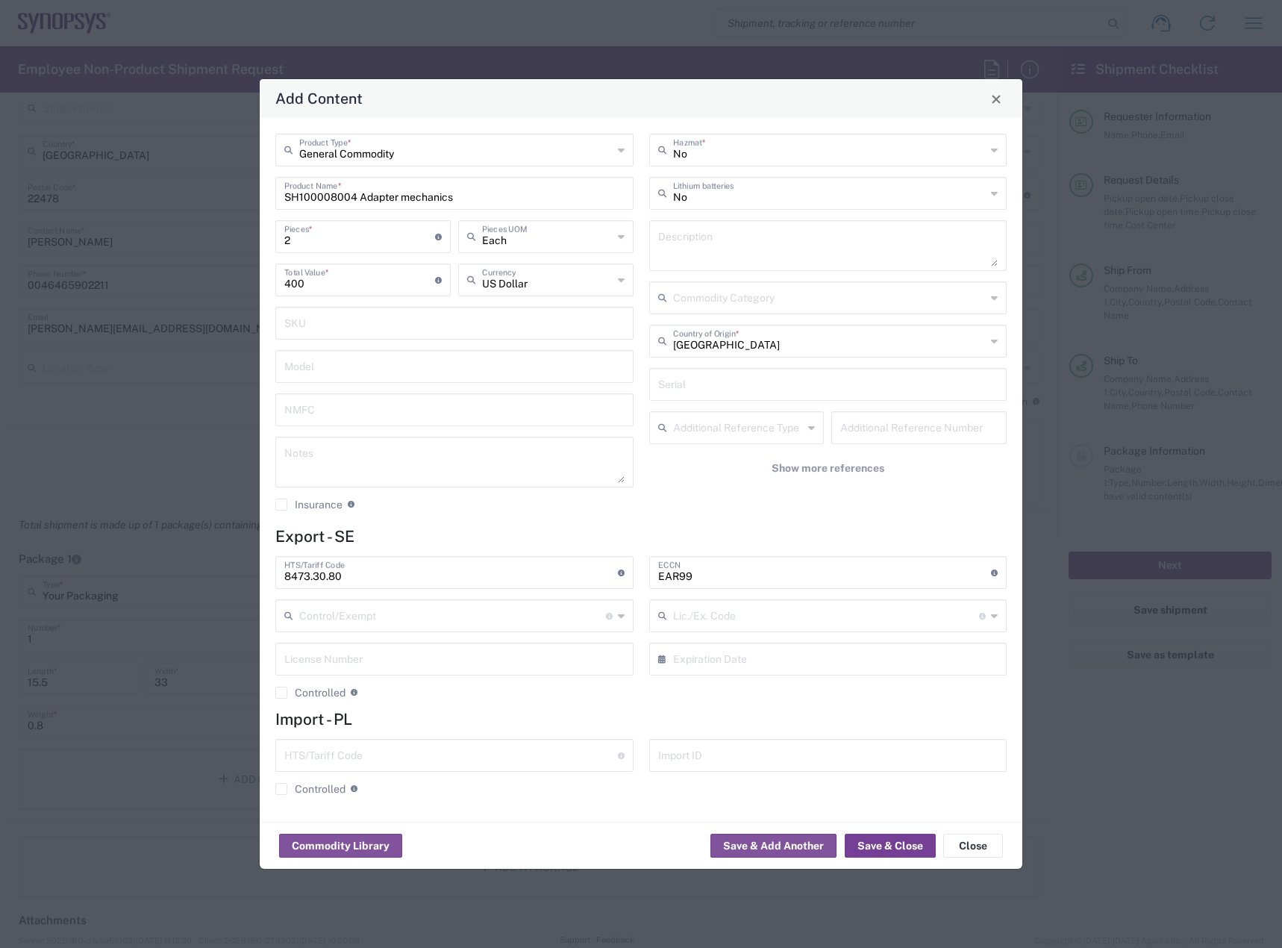
click at [895, 843] on button "Save & Close" at bounding box center [890, 845] width 91 height 24
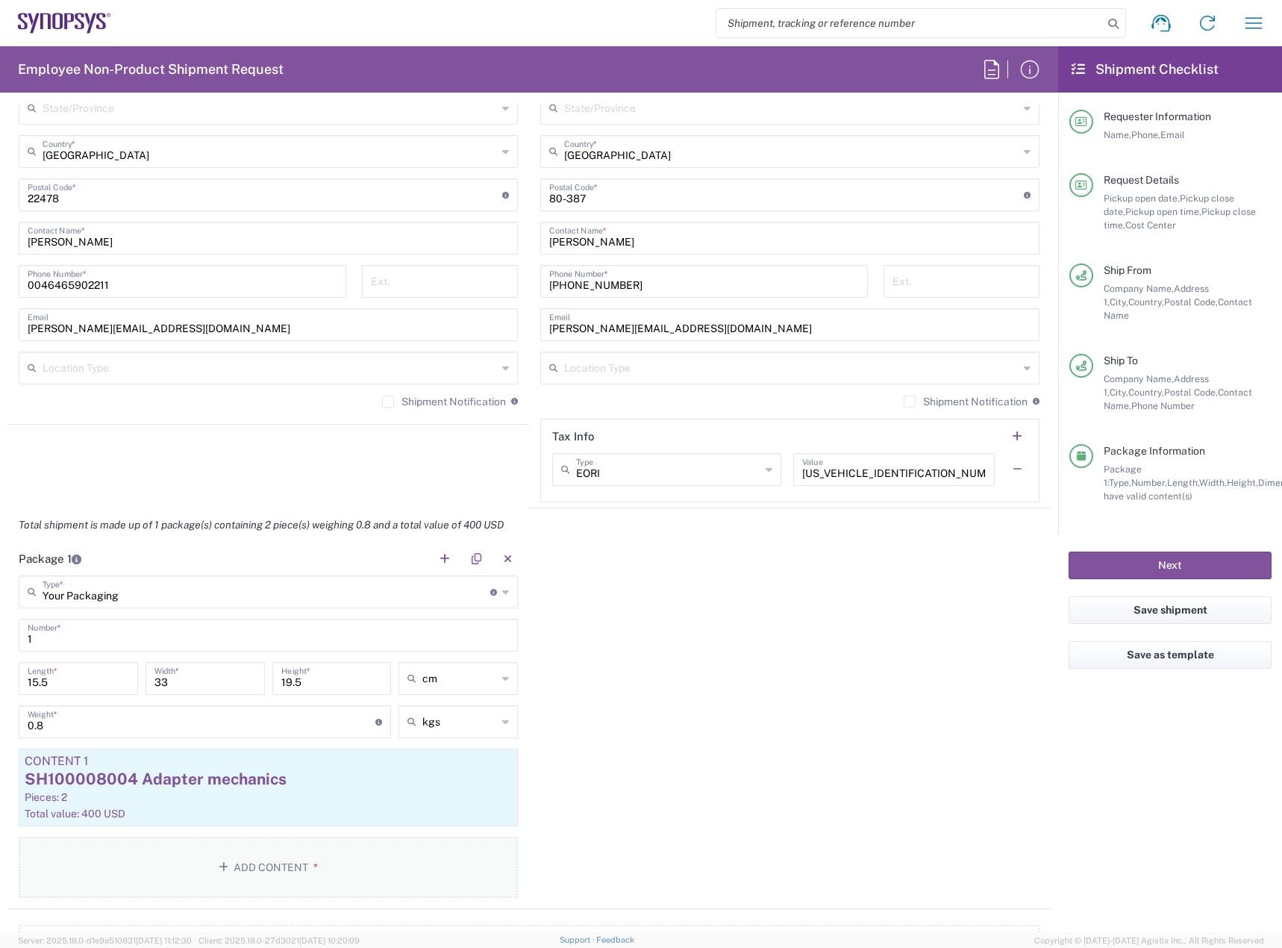
click at [351, 845] on button "Add Content *" at bounding box center [268, 866] width 499 height 61
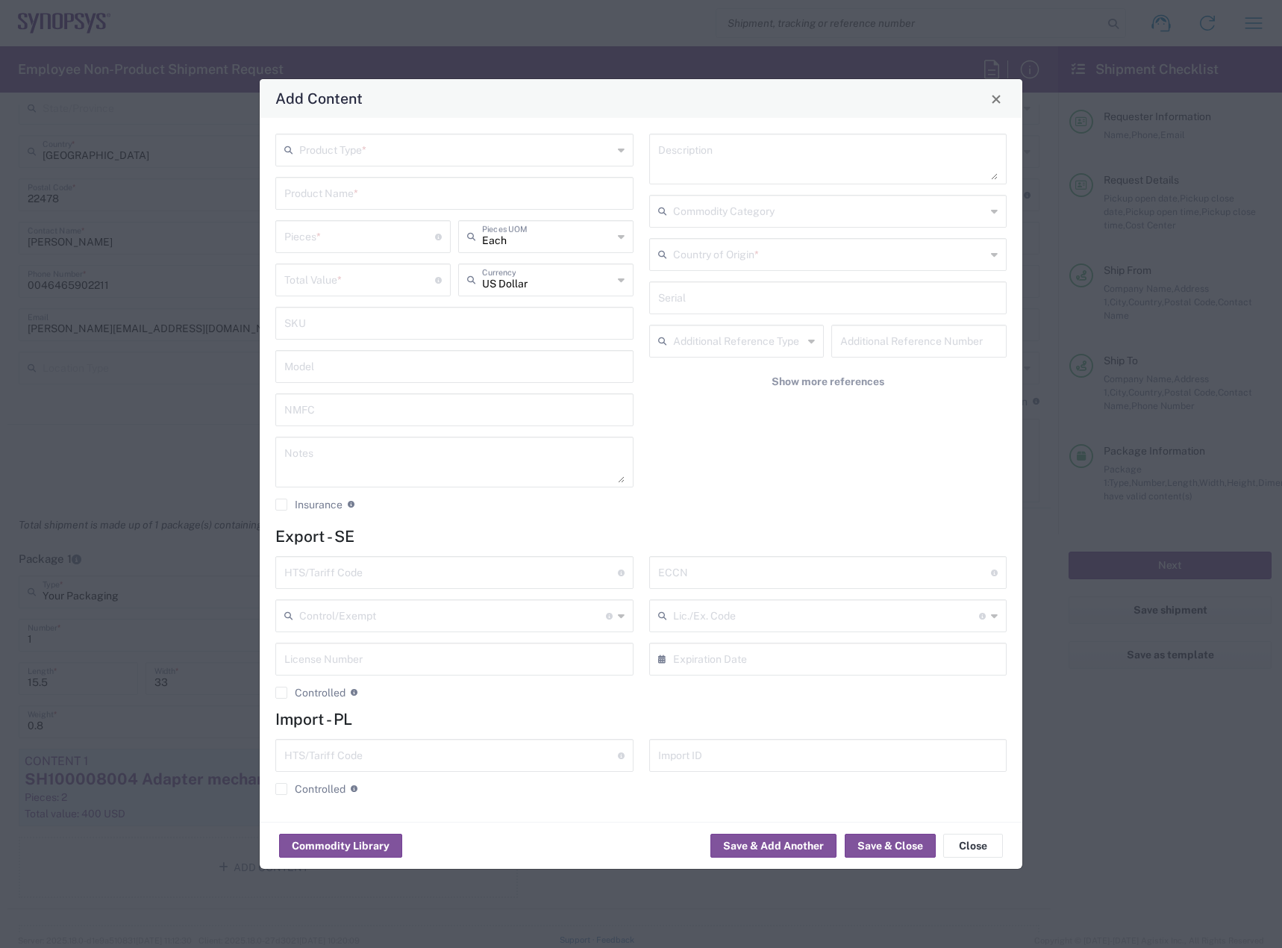
click at [527, 157] on input "text" at bounding box center [455, 149] width 313 height 26
click at [495, 196] on span "General Commodity" at bounding box center [454, 206] width 355 height 23
type input "General Commodity"
click at [487, 203] on input "text" at bounding box center [454, 192] width 340 height 26
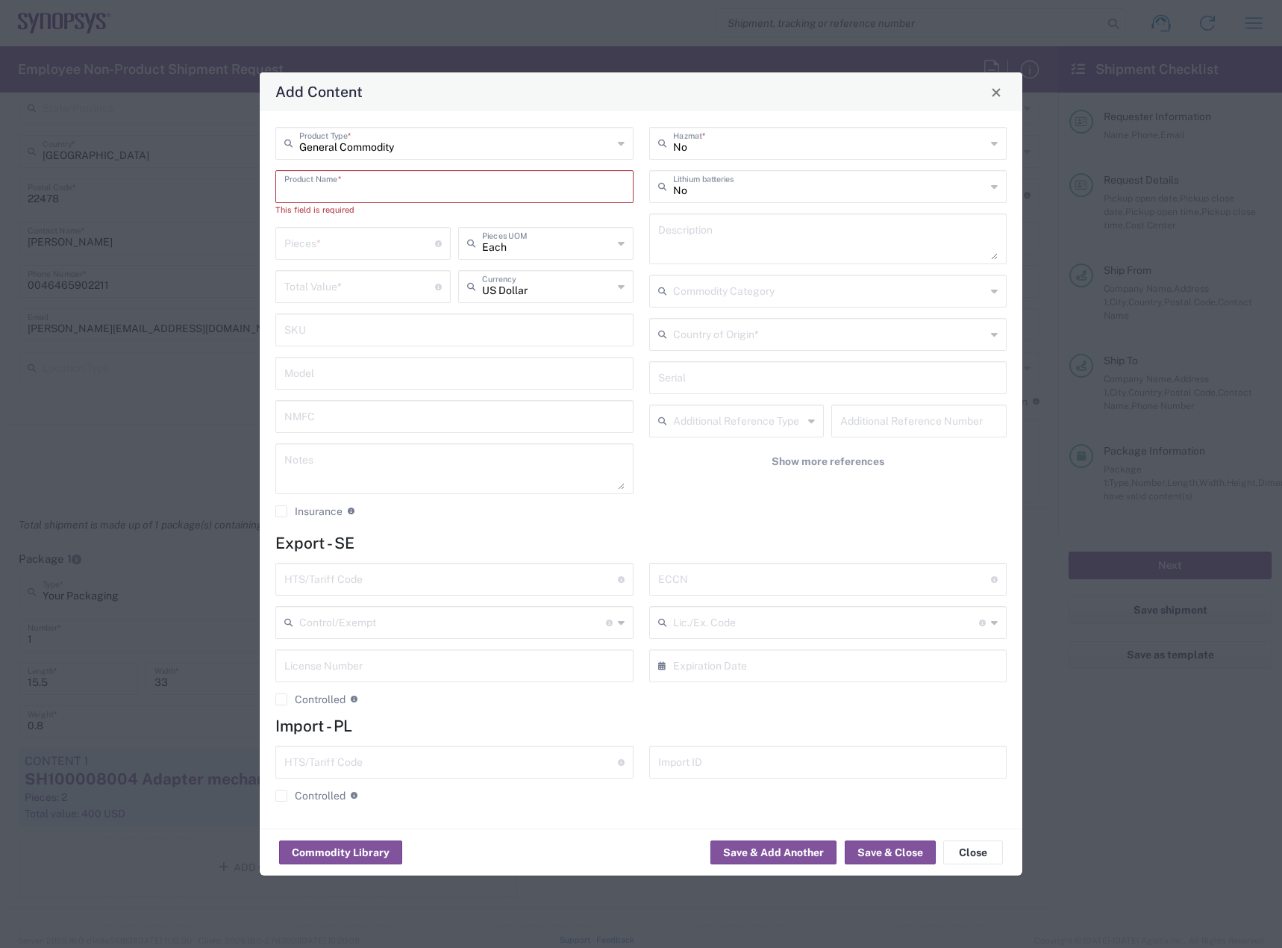
click at [377, 182] on input "text" at bounding box center [454, 185] width 340 height 26
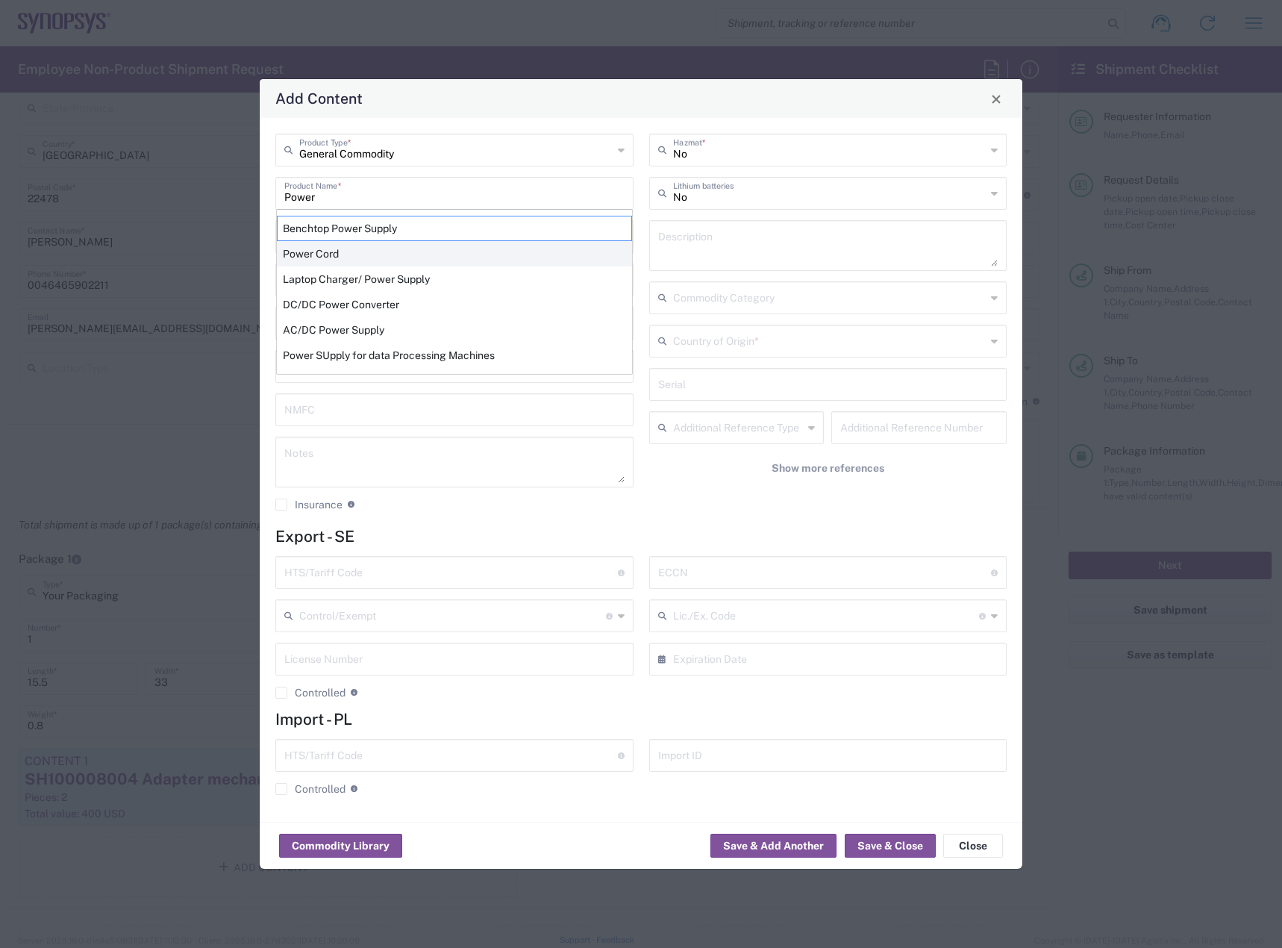
click at [345, 259] on div "Power Cord" at bounding box center [454, 253] width 355 height 25
type input "Power Cord"
type textarea "Power Cord"
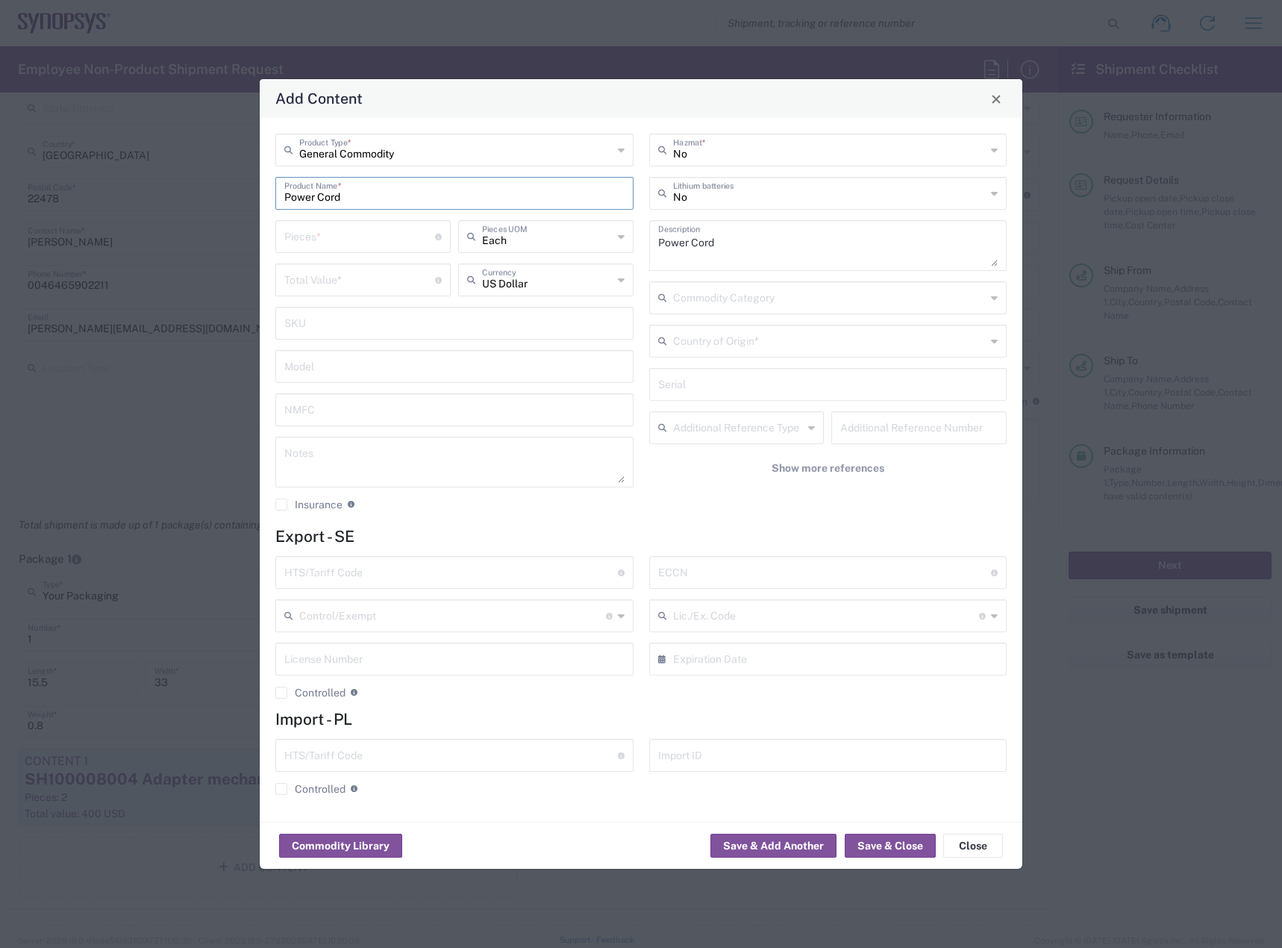
click at [340, 271] on input "number" at bounding box center [359, 279] width 151 height 26
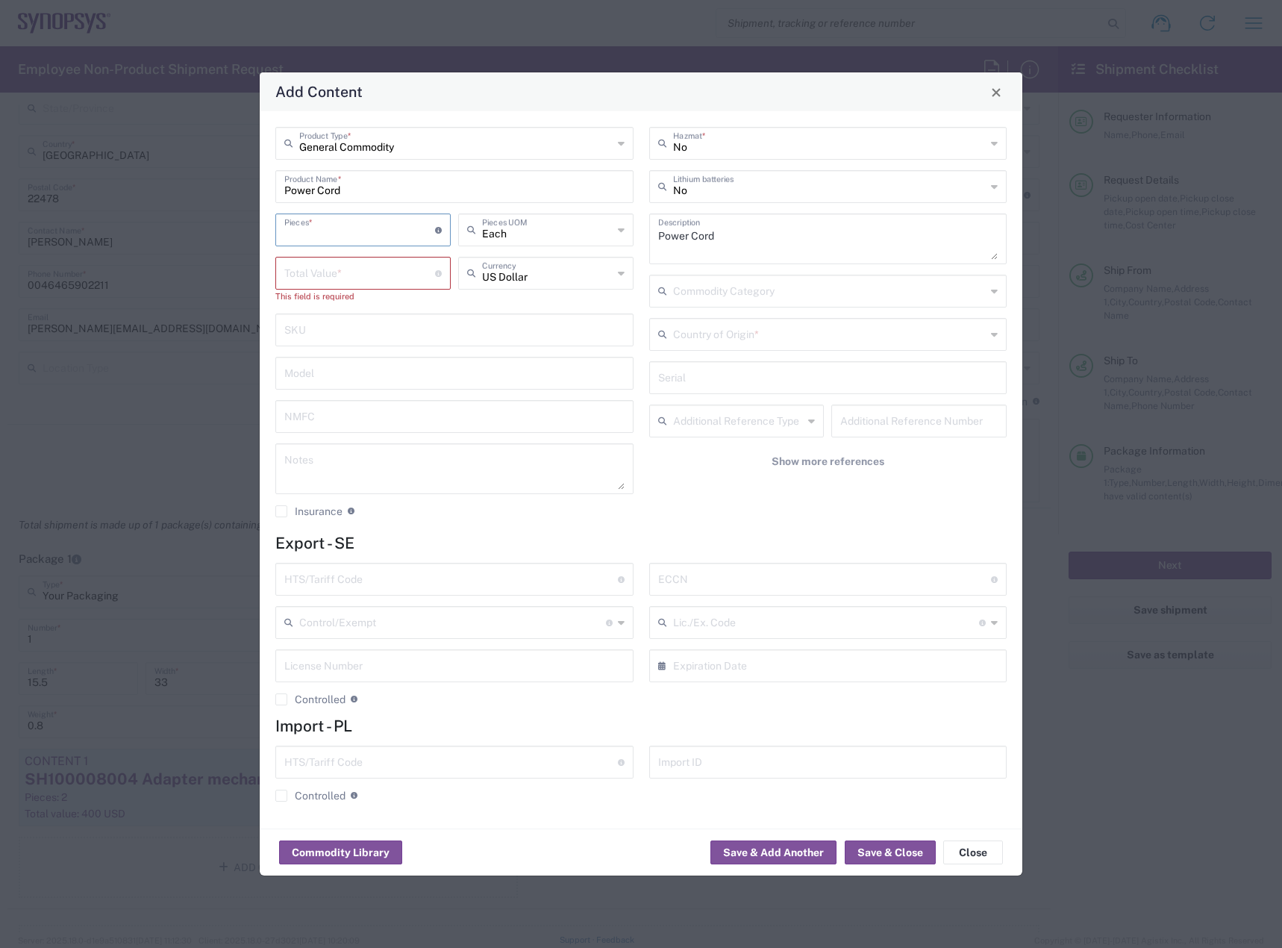
click at [351, 242] on input "number" at bounding box center [359, 229] width 151 height 26
type input "1"
click at [359, 273] on input "number" at bounding box center [359, 272] width 151 height 26
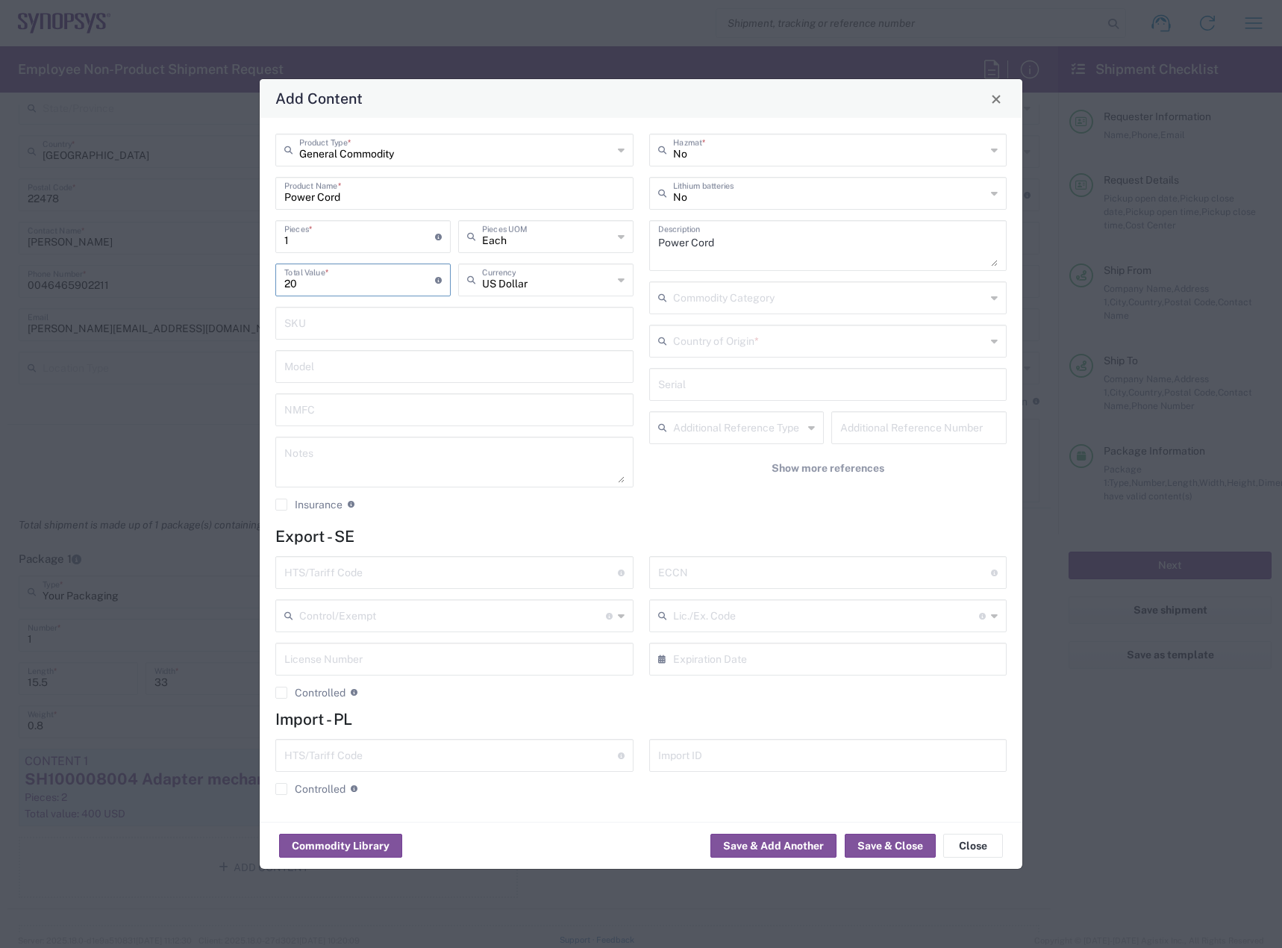
type input "20"
click at [702, 345] on input "text" at bounding box center [829, 340] width 313 height 26
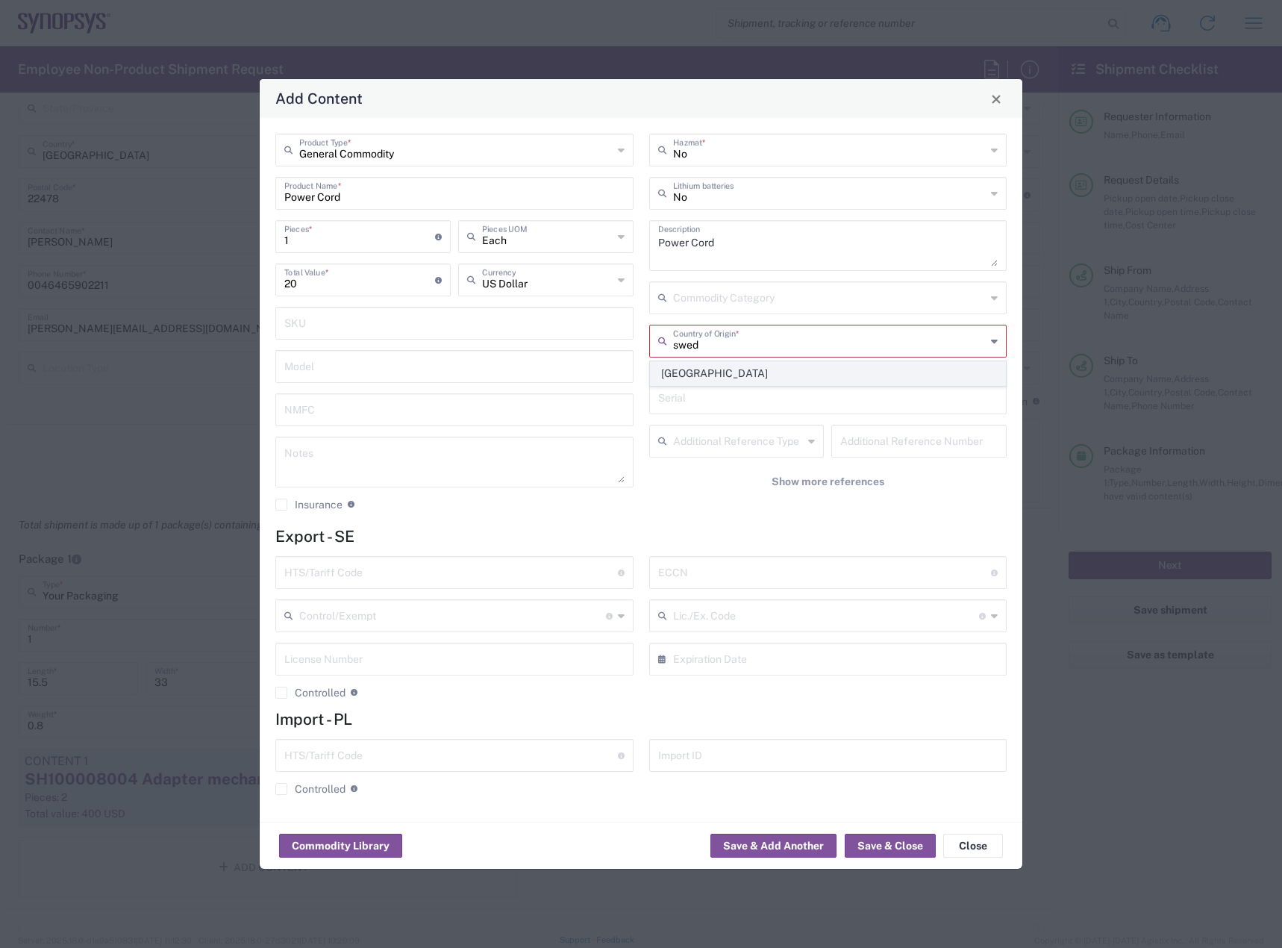
click at [707, 372] on span "Sweden" at bounding box center [828, 373] width 355 height 23
type input "Sweden"
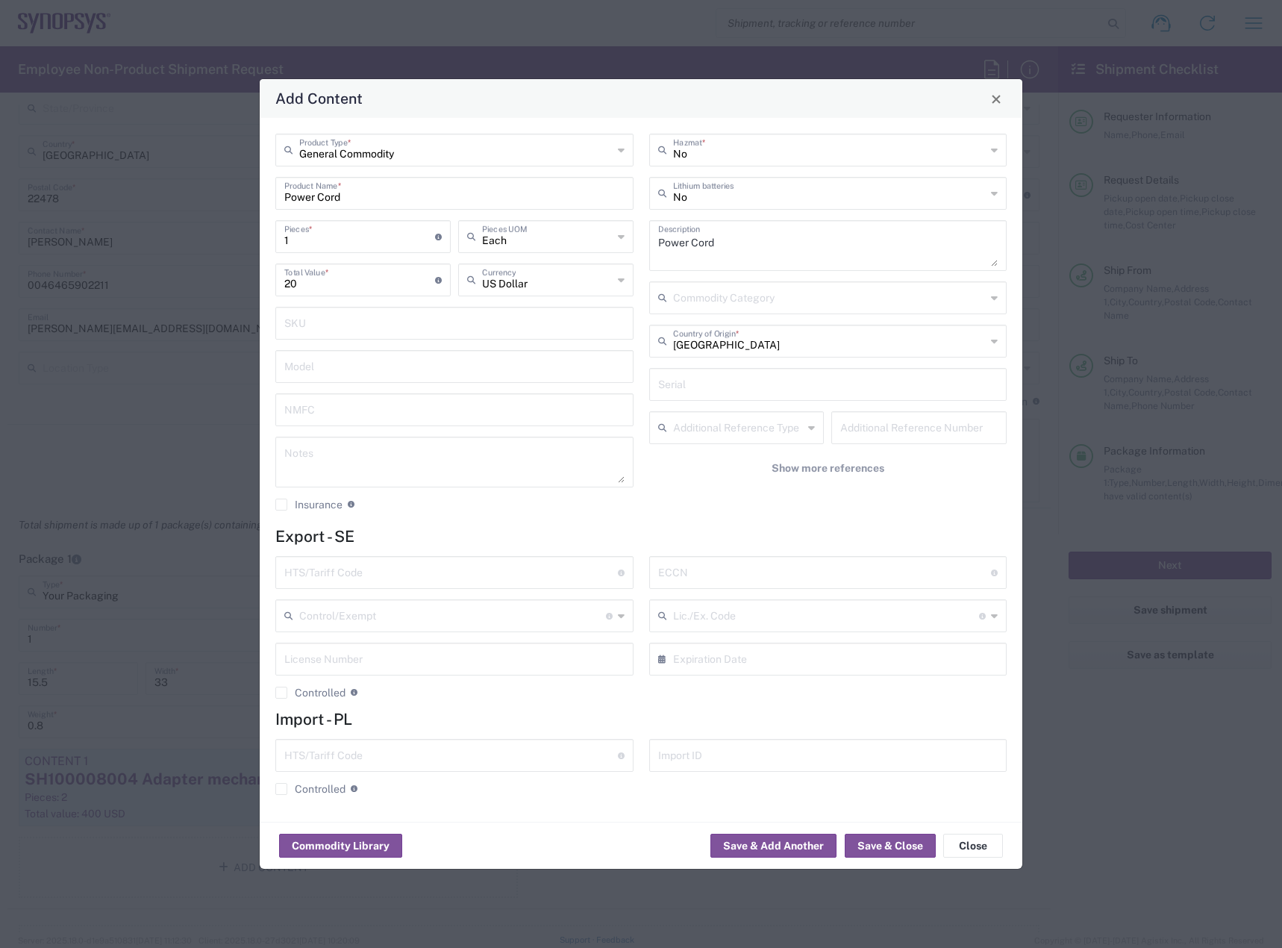
click at [717, 572] on input "text" at bounding box center [825, 571] width 334 height 26
type input "EAR99"
drag, startPoint x: 460, startPoint y: 579, endPoint x: 474, endPoint y: 575, distance: 14.7
click at [474, 575] on input "text" at bounding box center [451, 571] width 334 height 26
type input "8544.42.9000"
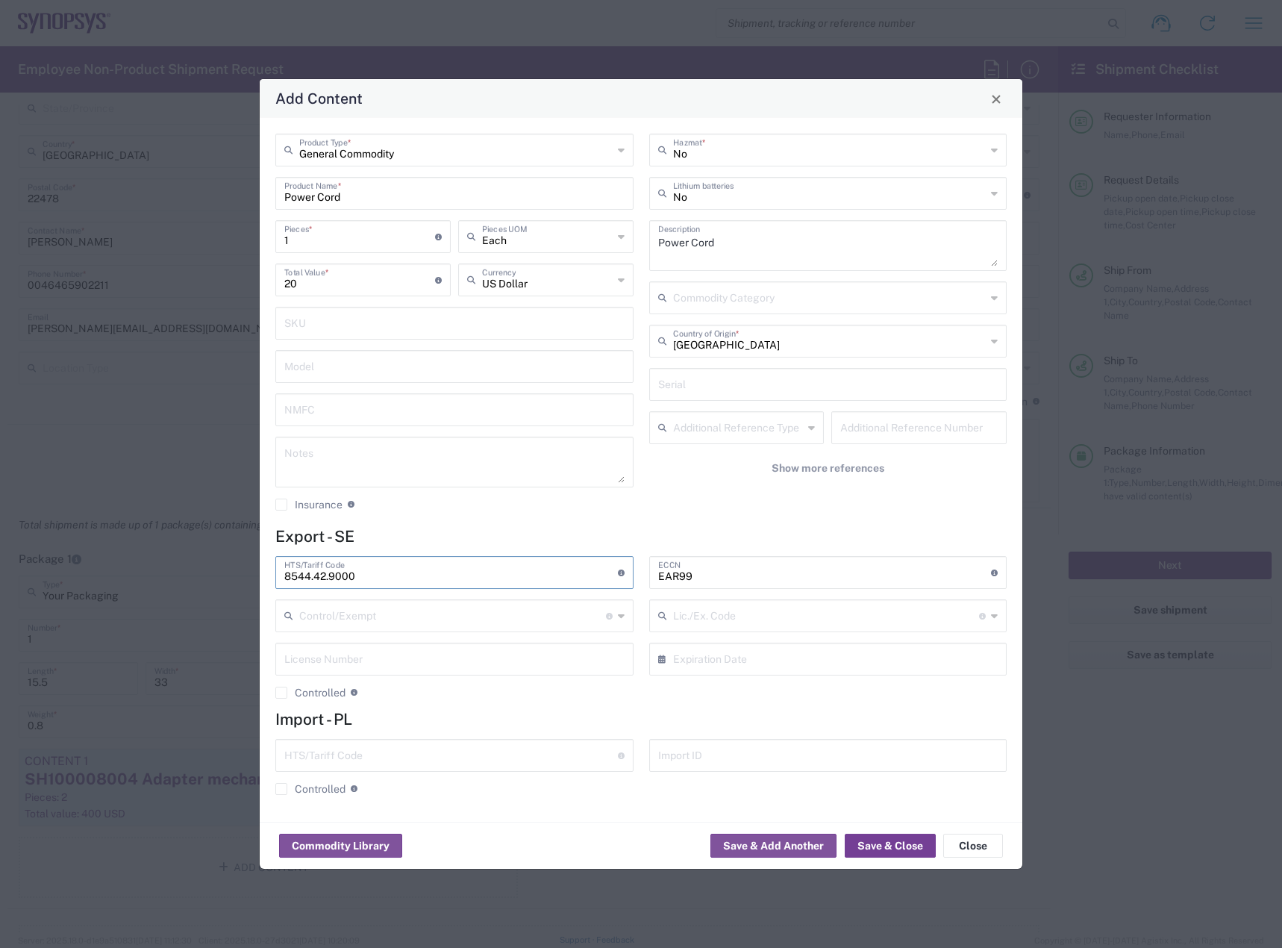
click at [907, 851] on button "Save & Close" at bounding box center [890, 845] width 91 height 24
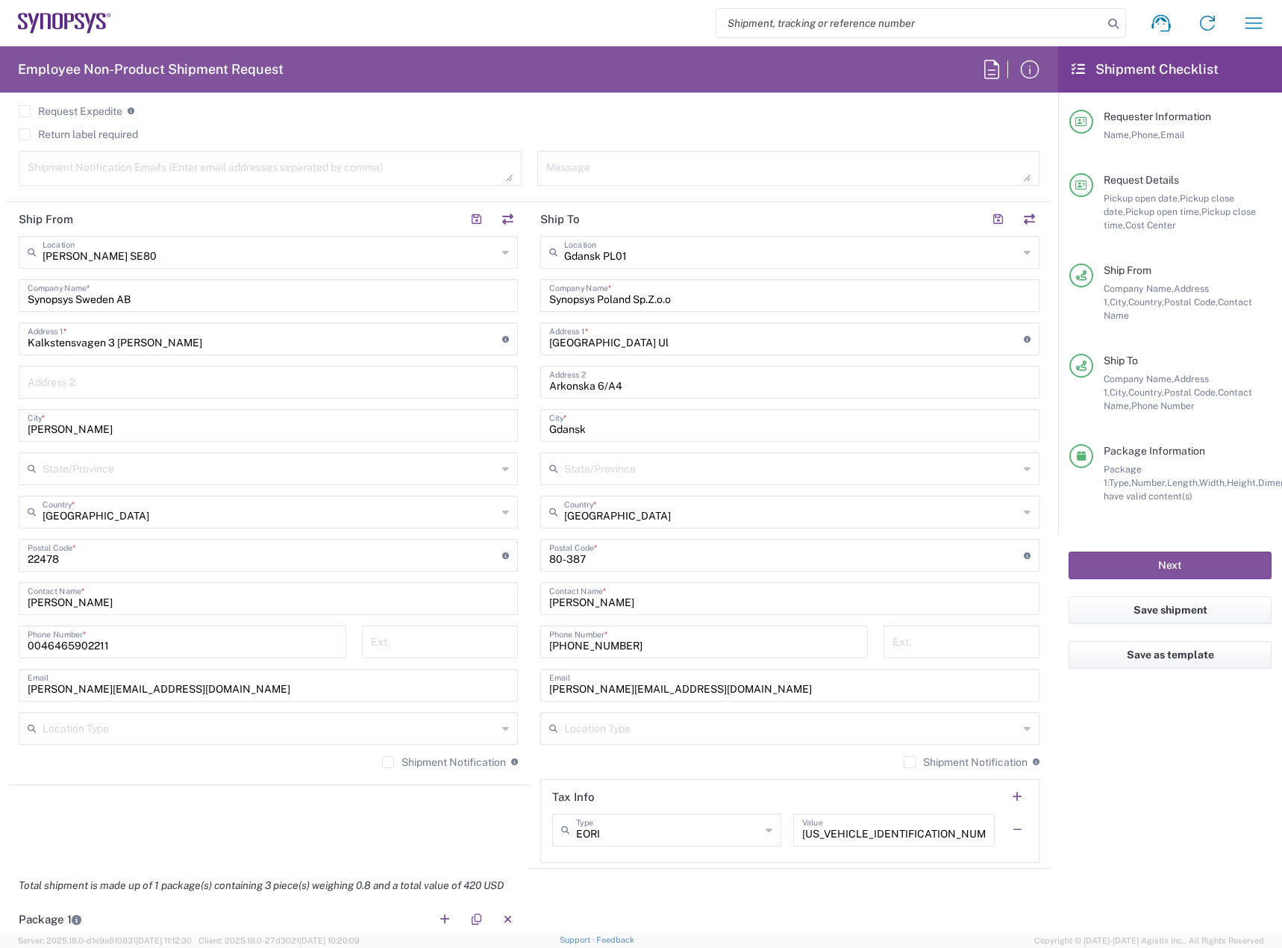
scroll to position [224, 0]
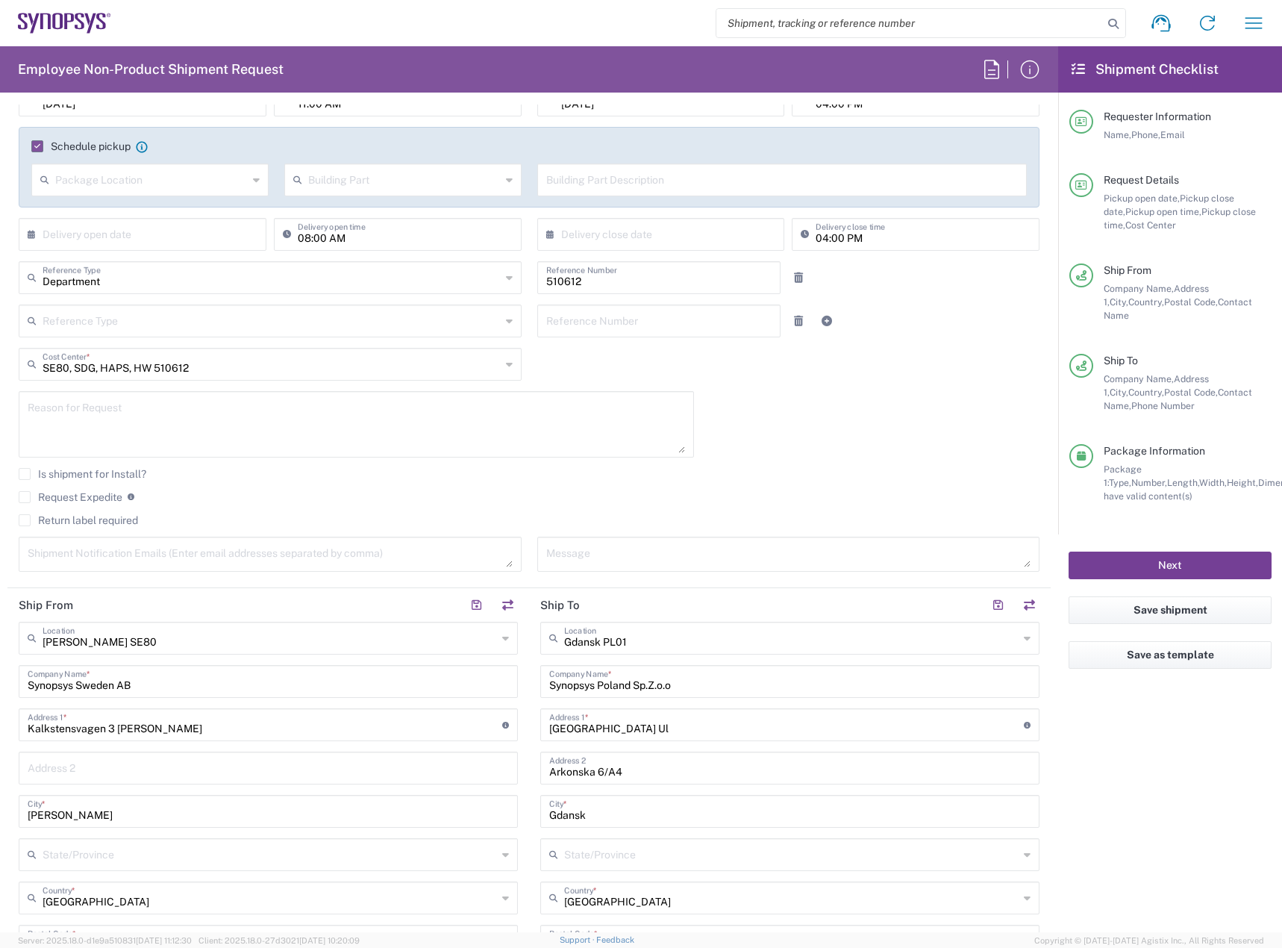
click at [1114, 551] on button "Next" at bounding box center [1170, 565] width 203 height 28
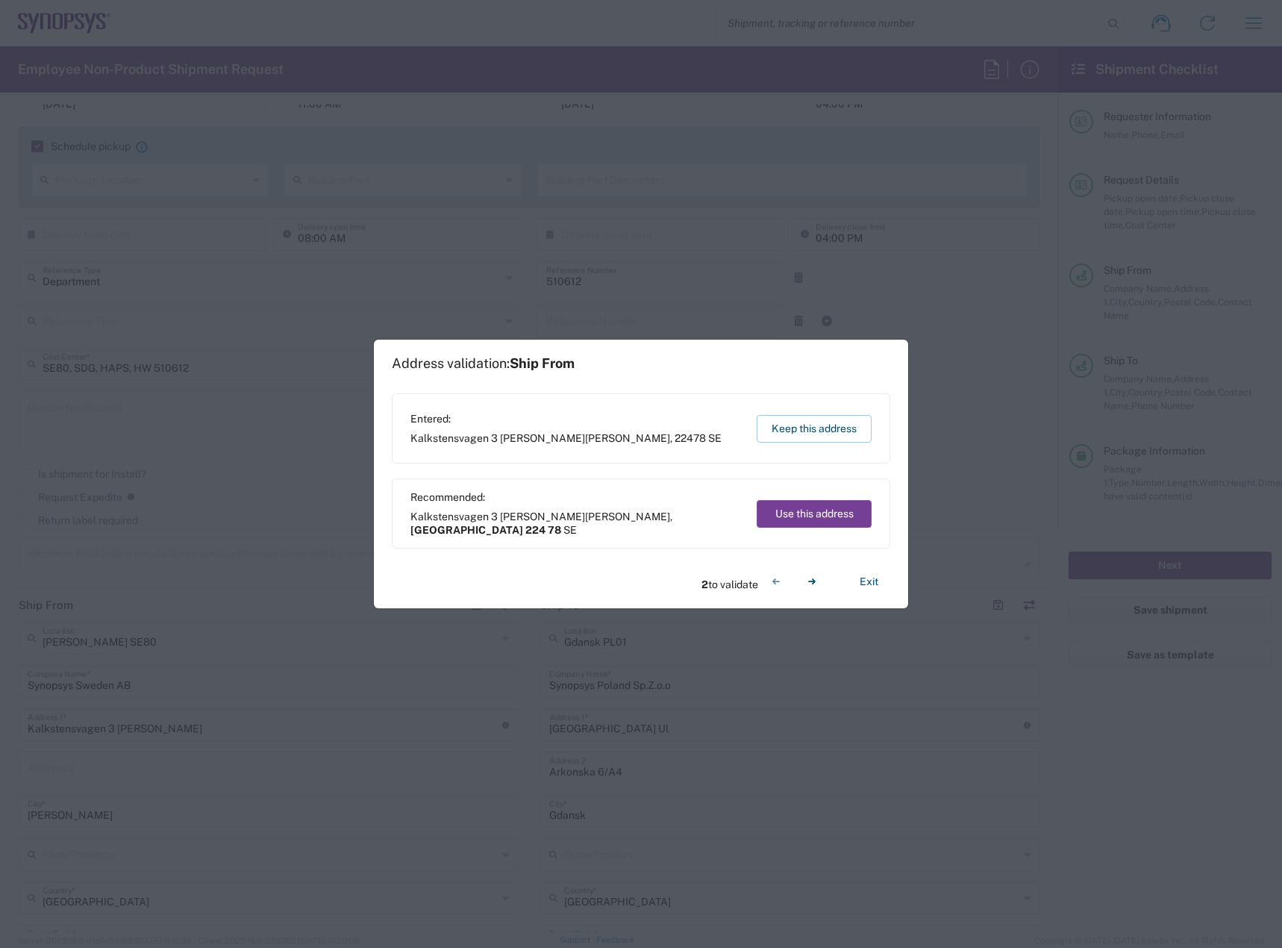
click at [858, 510] on button "Use this address" at bounding box center [814, 514] width 115 height 28
type input "Skåne län"
type input "224 78"
type input "Gdańsk"
